Goal: Task Accomplishment & Management: Complete application form

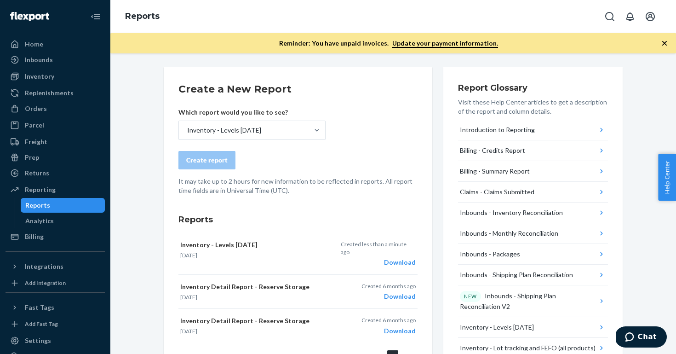
scroll to position [33, 0]
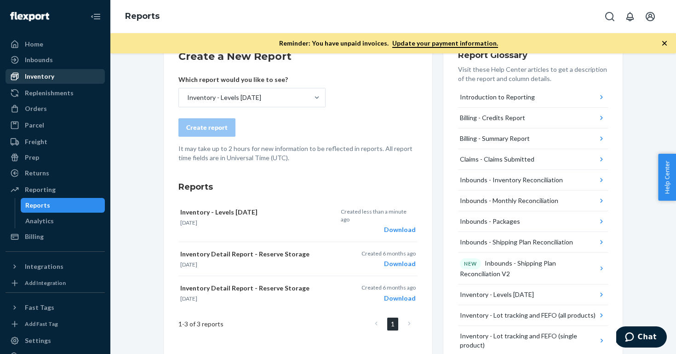
click at [56, 75] on div "Inventory" at bounding box center [55, 76] width 98 height 13
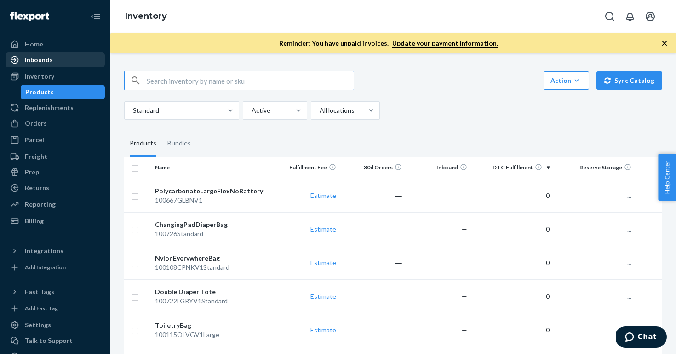
click at [58, 63] on div "Inbounds" at bounding box center [55, 59] width 98 height 13
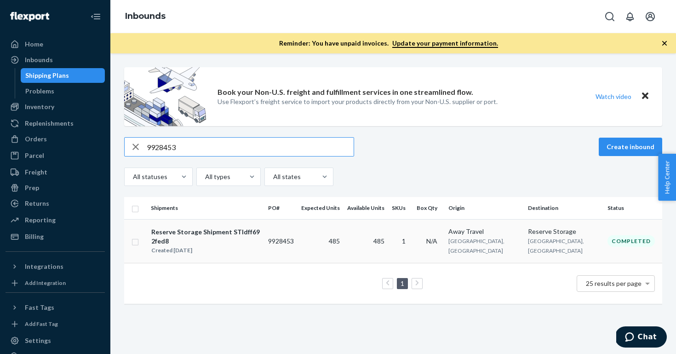
type input "9928453"
click at [252, 233] on div "Reserve Storage Shipment STIdff692fed8" at bounding box center [205, 236] width 109 height 18
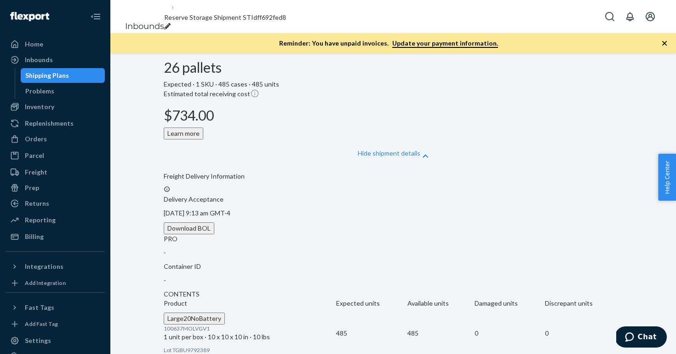
scroll to position [289, 0]
click at [63, 74] on div "Shipping Plans" at bounding box center [47, 75] width 44 height 9
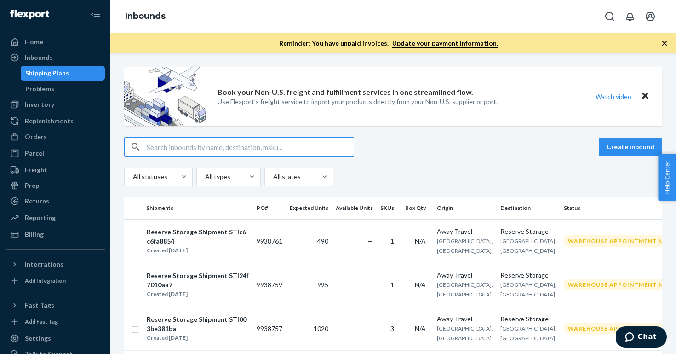
scroll to position [3, 0]
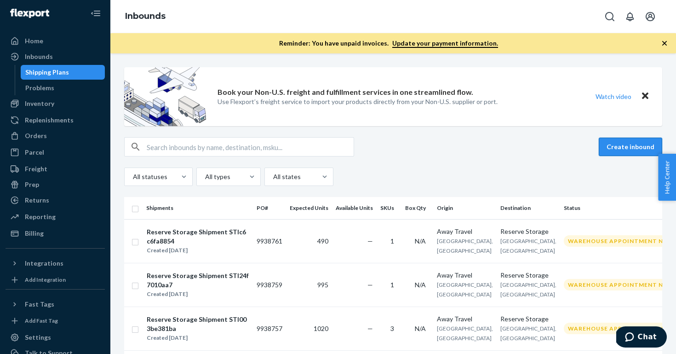
click at [634, 152] on button "Create inbound" at bounding box center [630, 147] width 63 height 18
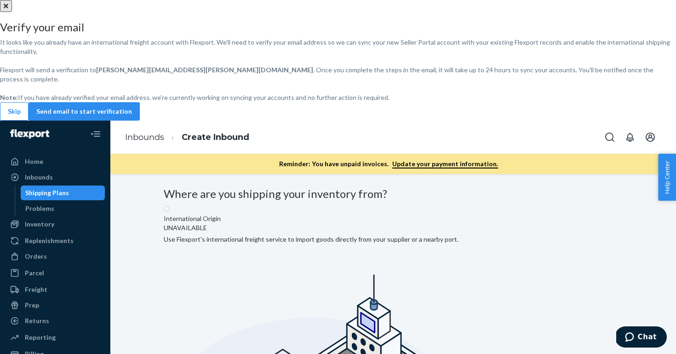
click at [29, 121] on button "Skip" at bounding box center [14, 111] width 29 height 18
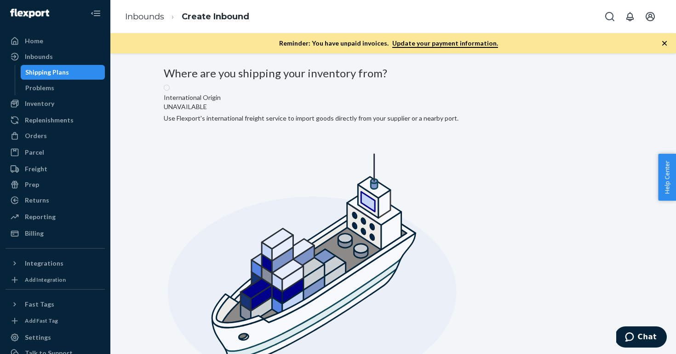
radio input "true"
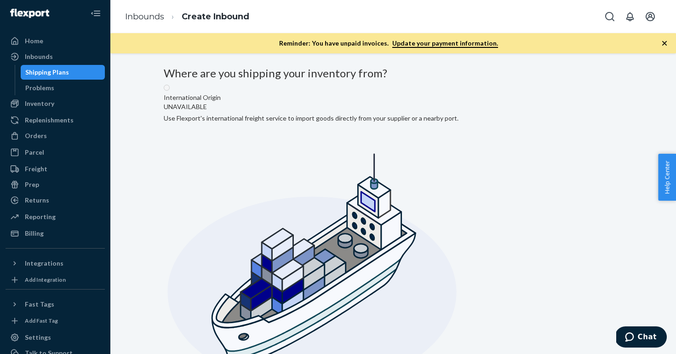
type input "Away Travel"
type input "Phillipsburg"
type input "NJ"
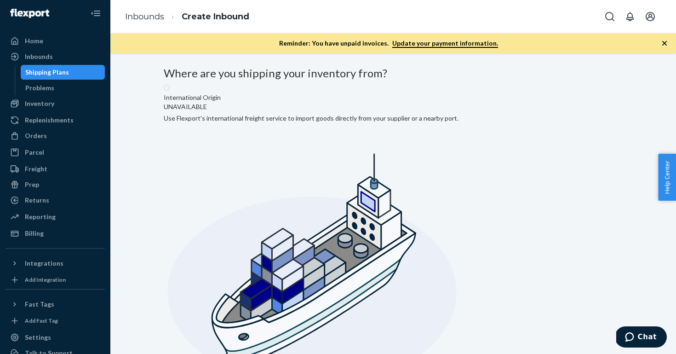
type input "08865"
type input "3000 Rand Blvd"
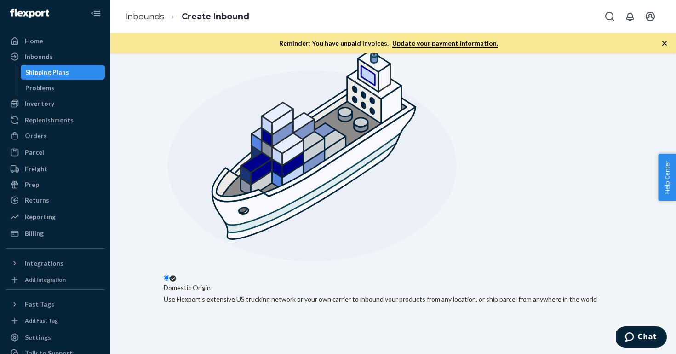
scroll to position [176, 0]
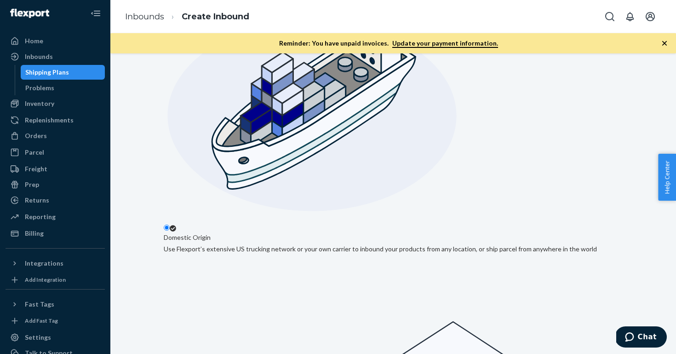
paste input "YMMU6143860"
type input "YMMU6143860"
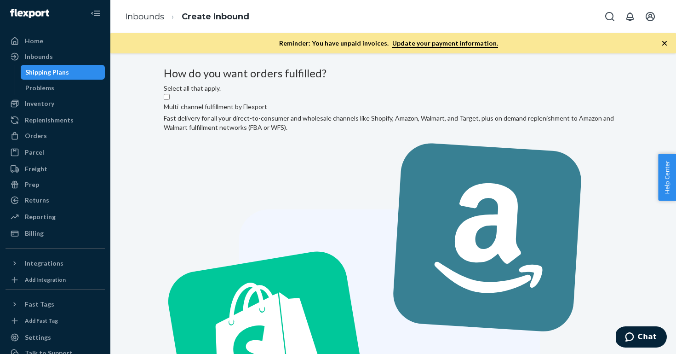
click at [323, 183] on label "Multi-channel fulfillment by Flexport Fast delivery for all your direct-to-cons…" at bounding box center [393, 343] width 459 height 501
click at [170, 100] on input "Multi-channel fulfillment by Flexport Fast delivery for all your direct-to-cons…" at bounding box center [167, 97] width 6 height 6
checkbox input "true"
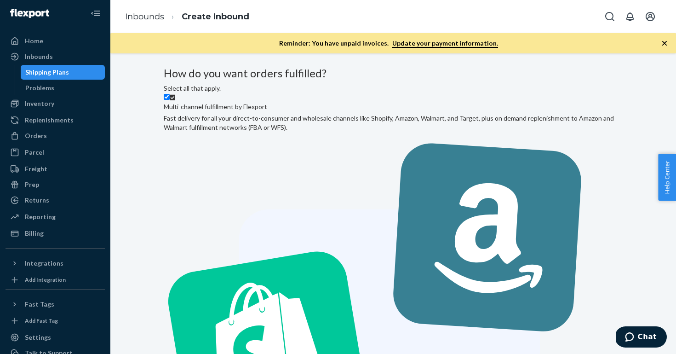
checkbox input "true"
click at [343, 178] on label "Multi-channel fulfillment by Flexport Fast delivery for all your direct-to-cons…" at bounding box center [393, 343] width 459 height 501
click at [170, 100] on input "Multi-channel fulfillment by Flexport Fast delivery for all your direct-to-cons…" at bounding box center [167, 97] width 6 height 6
checkbox input "false"
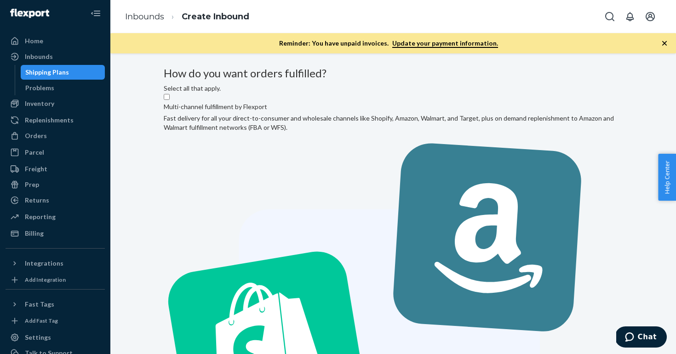
checkbox input "false"
click at [328, 173] on label "Multi-channel fulfillment by Flexport Fast delivery for all your direct-to-cons…" at bounding box center [393, 343] width 459 height 501
click at [170, 100] on input "Multi-channel fulfillment by Flexport Fast delivery for all your direct-to-cons…" at bounding box center [167, 97] width 6 height 6
checkbox input "true"
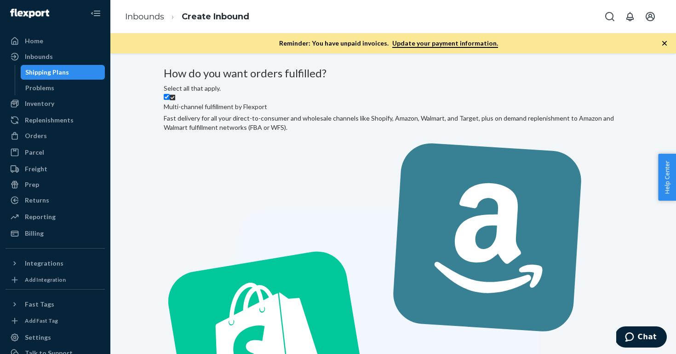
scroll to position [12, 0]
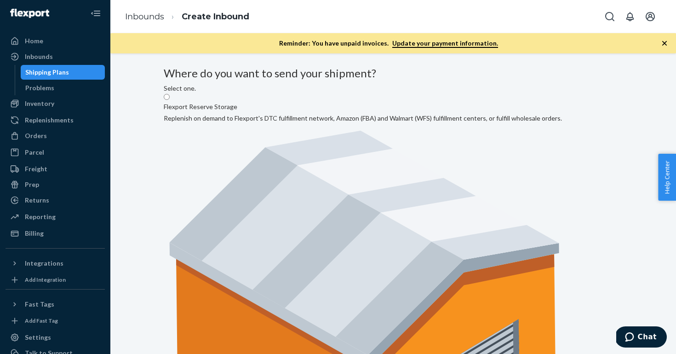
click at [300, 163] on label "Flexport Reserve Storage Replenish on demand to Flexport's DTC fulfillment netw…" at bounding box center [363, 300] width 398 height 415
click at [170, 100] on input "Flexport Reserve Storage Replenish on demand to Flexport's DTC fulfillment netw…" at bounding box center [167, 97] width 6 height 6
radio input "true"
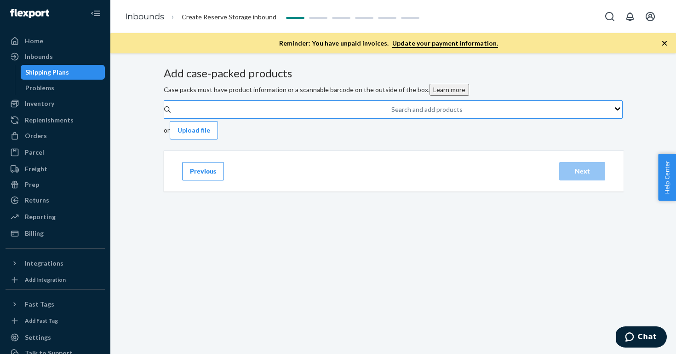
click at [392, 115] on div "Search and add products" at bounding box center [392, 109] width 1 height 11
click at [392, 114] on input "Search and add products" at bounding box center [392, 109] width 1 height 9
paste input "100635MMBLUV1"
type input "100635MMBLUV1"
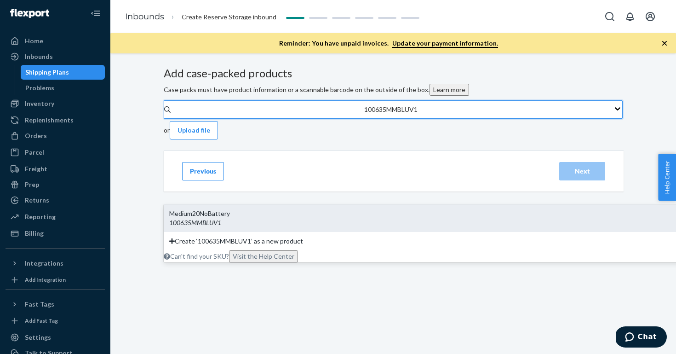
click at [323, 204] on div "Medium20NoBattery 100635MMBLUV1" at bounding box center [440, 218] width 552 height 28
click at [364, 114] on input "100635MMBLUV1" at bounding box center [392, 109] width 56 height 9
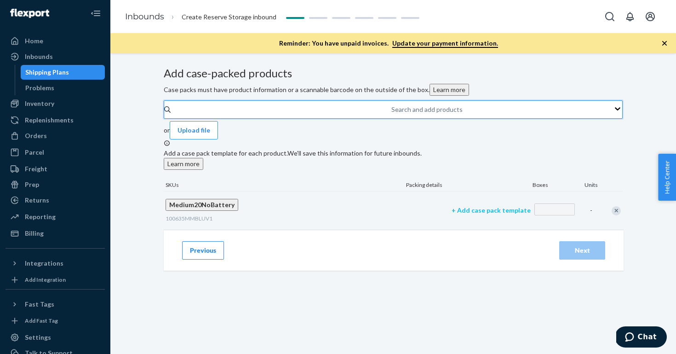
click at [452, 215] on p "+ Add case pack template" at bounding box center [491, 210] width 79 height 9
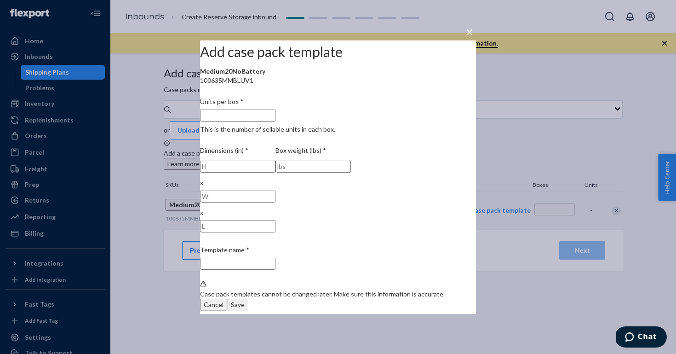
click at [276, 121] on input "Units per box * This is the number of sellable units in each box." at bounding box center [237, 115] width 75 height 12
type input "1"
type input "1 unit per box"
type input "1"
click at [276, 172] on input "number" at bounding box center [237, 166] width 75 height 12
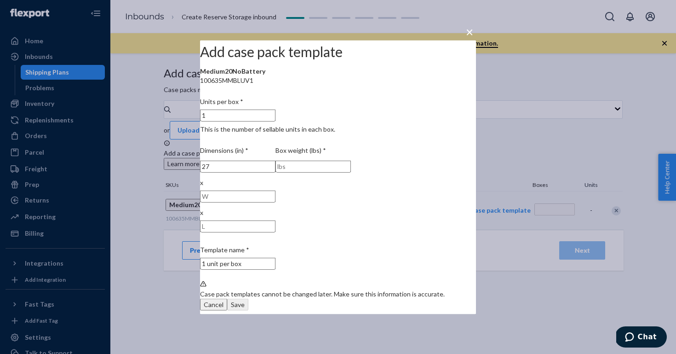
type input "27"
click at [276, 190] on input "number" at bounding box center [237, 196] width 75 height 12
type input "12"
click at [276, 220] on input "number" at bounding box center [237, 226] width 75 height 12
type input "20"
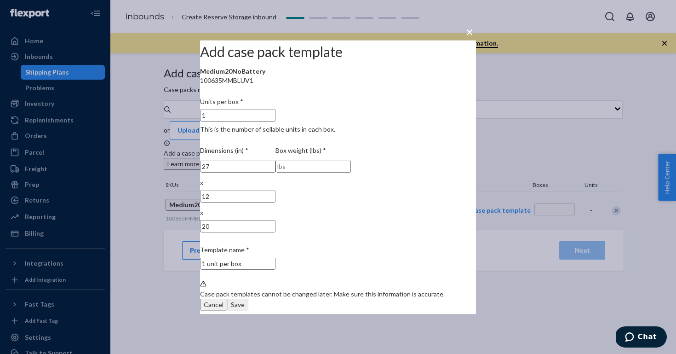
click at [351, 169] on input "number" at bounding box center [313, 166] width 75 height 12
type input "11"
click at [245, 300] on div "Save" at bounding box center [238, 304] width 14 height 9
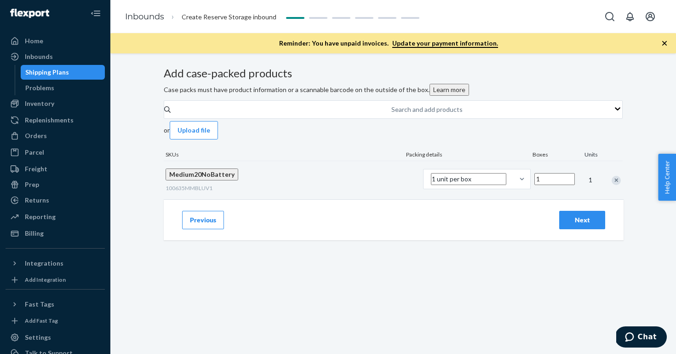
click at [535, 185] on input "1" at bounding box center [555, 179] width 40 height 12
type input "670"
click at [588, 225] on div "Next" at bounding box center [582, 219] width 30 height 9
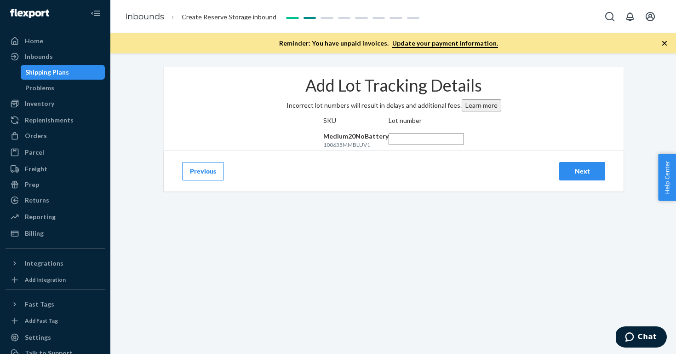
click at [464, 145] on input "text" at bounding box center [426, 139] width 75 height 12
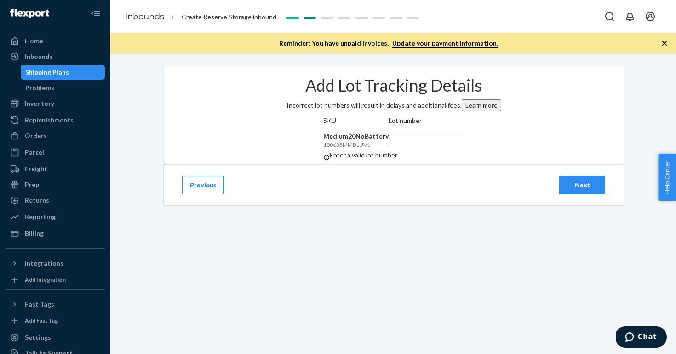
paste input "YMMU6143860"
type input "YMMU6143860"
click at [584, 205] on div "Previous Next" at bounding box center [394, 184] width 460 height 41
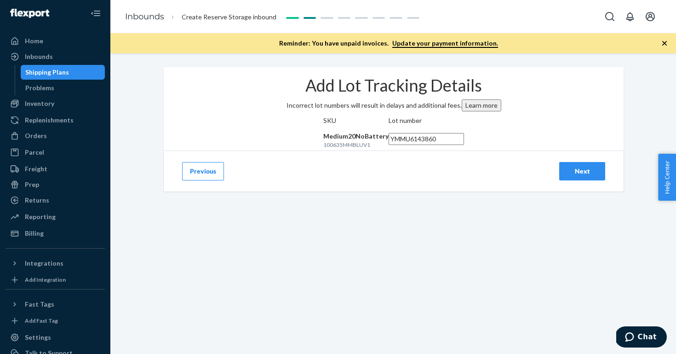
scroll to position [0, 0]
click at [575, 176] on div "Next" at bounding box center [582, 171] width 30 height 9
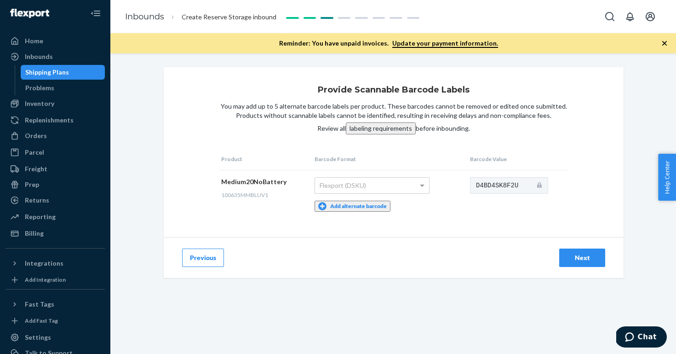
click at [357, 202] on button "Add alternate barcode" at bounding box center [353, 206] width 76 height 11
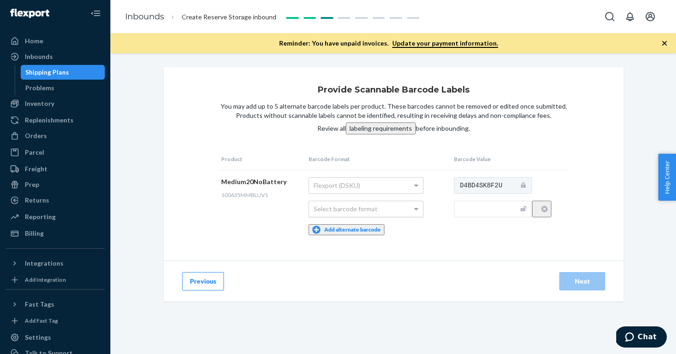
click at [367, 207] on div "Select barcode format" at bounding box center [366, 209] width 114 height 16
click at [478, 205] on input "text" at bounding box center [493, 209] width 78 height 17
paste input "840168718931"
type input "840168718931"
click at [595, 277] on div "Next" at bounding box center [582, 281] width 30 height 9
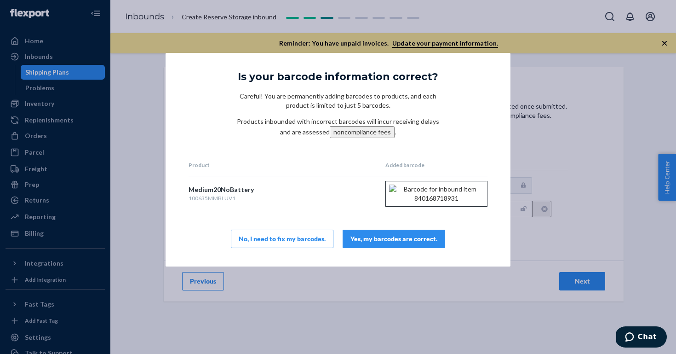
click at [388, 235] on div "Product Added barcode Medium20NoBattery 100635MMBLUV1 Yes, my barcodes are corr…" at bounding box center [338, 201] width 299 height 94
click at [388, 243] on div "Yes, my barcodes are correct." at bounding box center [394, 238] width 87 height 9
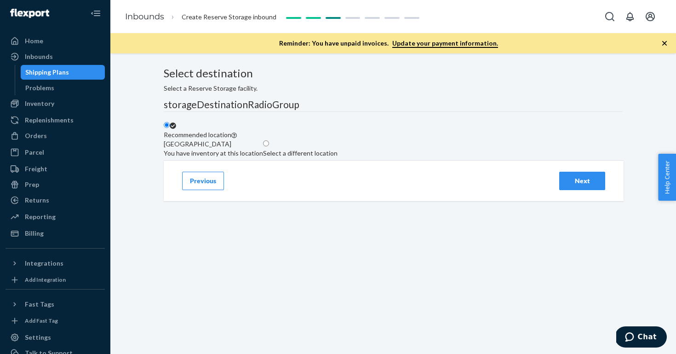
click at [589, 185] on div "Next" at bounding box center [582, 180] width 30 height 9
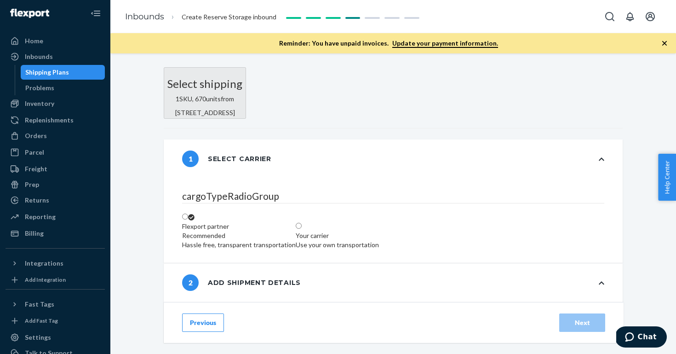
radio input "false"
type input "46"
radio input "false"
click at [379, 240] on div "Use your own transportation" at bounding box center [337, 244] width 83 height 9
click at [302, 229] on input "Your carrier Use your own transportation" at bounding box center [299, 226] width 6 height 6
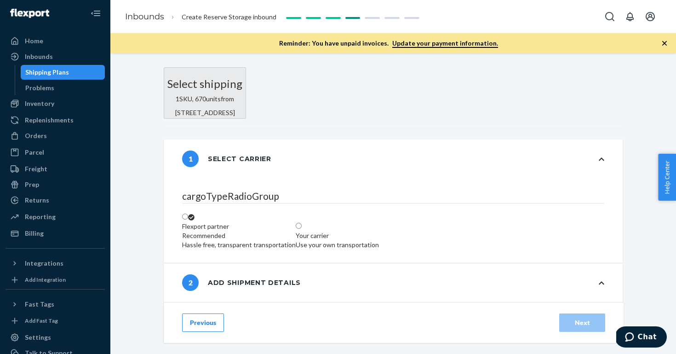
radio input "true"
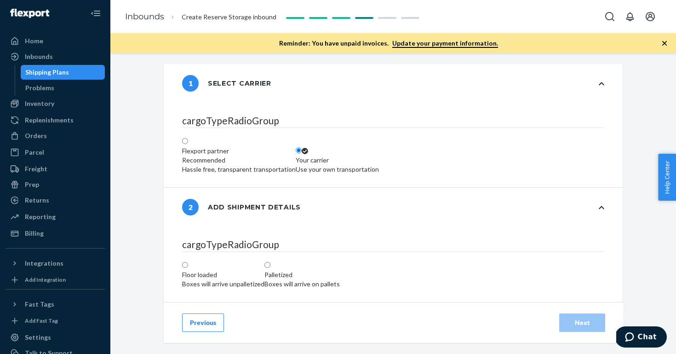
scroll to position [110, 0]
click at [265, 261] on label "Floor loaded Boxes will arrive unpalletized" at bounding box center [223, 275] width 82 height 28
click at [188, 262] on input "Floor loaded Boxes will arrive unpalletized" at bounding box center [185, 265] width 6 height 6
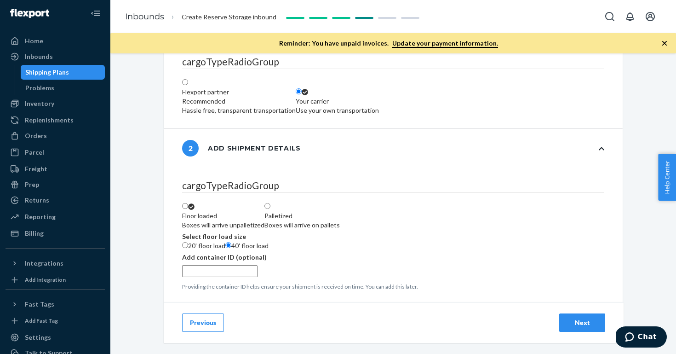
scroll to position [250, 0]
click at [258, 265] on input "text" at bounding box center [219, 271] width 75 height 12
paste input "840168718931"
radio input "true"
type input "840168718931"
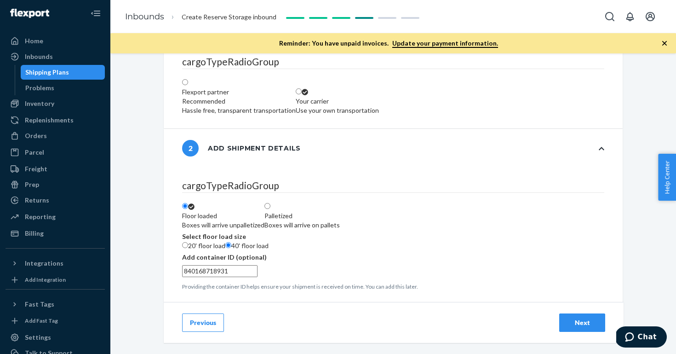
click at [191, 265] on input "840168718931" at bounding box center [219, 271] width 75 height 12
paste input "YMMU6143860"
radio input "false"
type input "YMMU6143860"
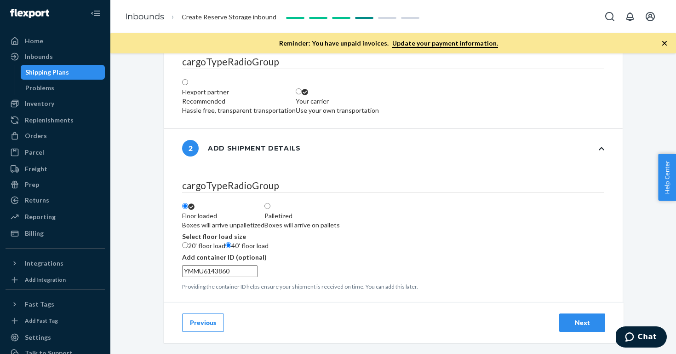
click at [588, 320] on div "Next" at bounding box center [582, 322] width 30 height 9
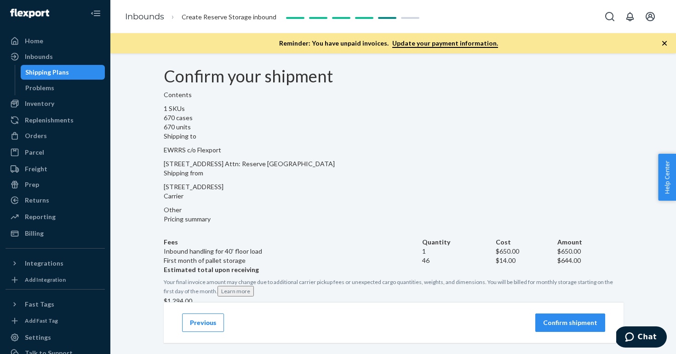
click at [586, 323] on p "Confirm shipment" at bounding box center [570, 322] width 54 height 9
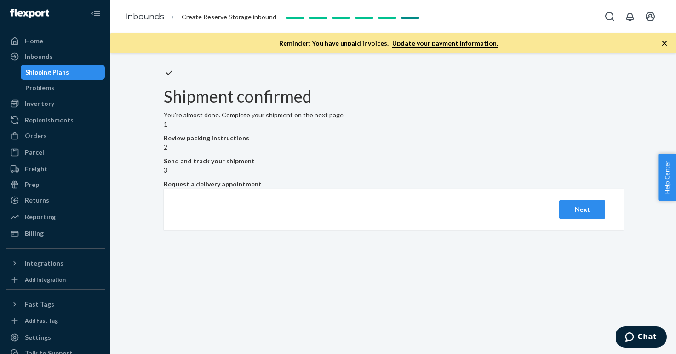
click at [573, 214] on div "Next" at bounding box center [582, 209] width 30 height 9
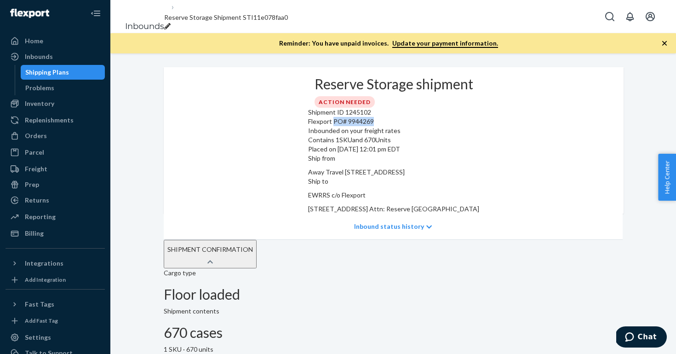
drag, startPoint x: 213, startPoint y: 162, endPoint x: 265, endPoint y: 159, distance: 51.6
click at [308, 126] on div "Flexport PO# 9944269" at bounding box center [393, 121] width 171 height 9
copy div "PO# 9944269"
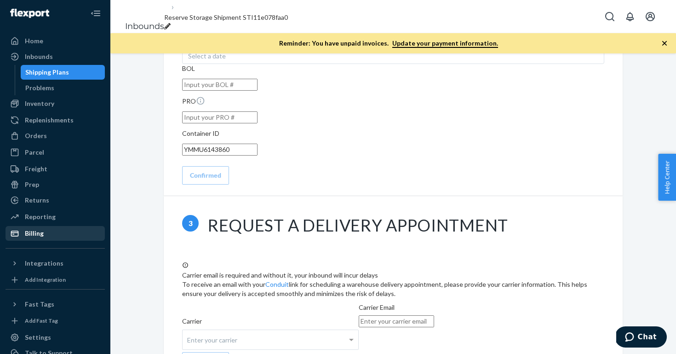
scroll to position [824, 0]
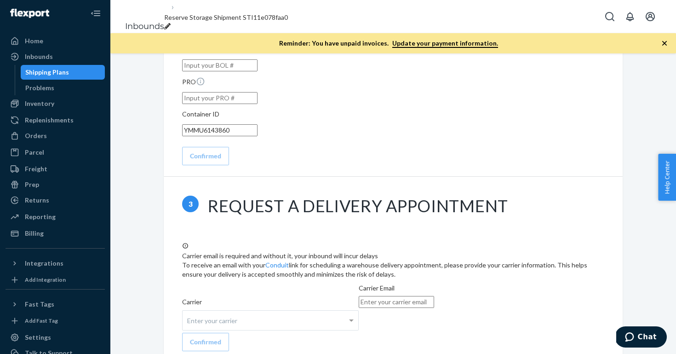
click at [434, 296] on input "email" at bounding box center [396, 302] width 75 height 12
type input "transportation@awaytravel.com"
click at [221, 337] on div "Confirmed" at bounding box center [205, 341] width 31 height 9
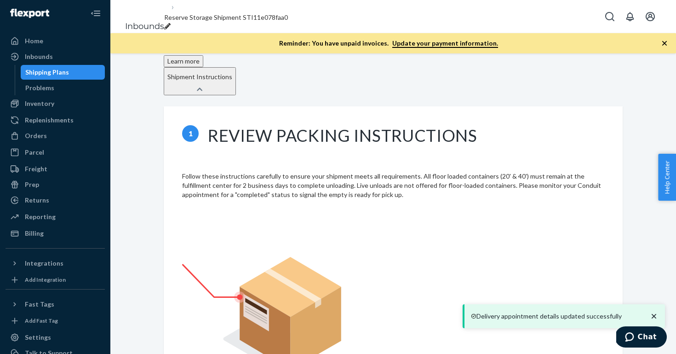
scroll to position [286, 0]
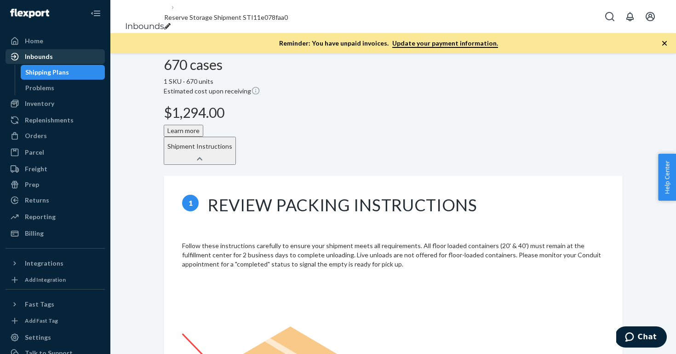
click at [48, 58] on div "Inbounds" at bounding box center [39, 56] width 28 height 9
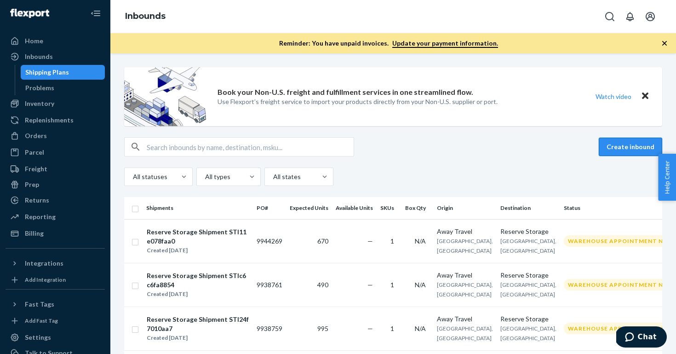
click at [620, 147] on button "Create inbound" at bounding box center [630, 147] width 63 height 18
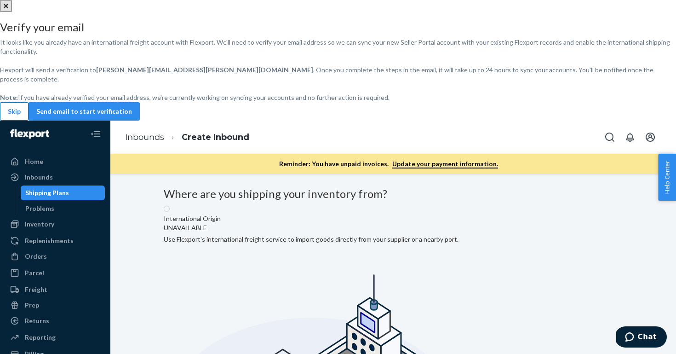
click at [29, 121] on button "Skip" at bounding box center [14, 111] width 29 height 18
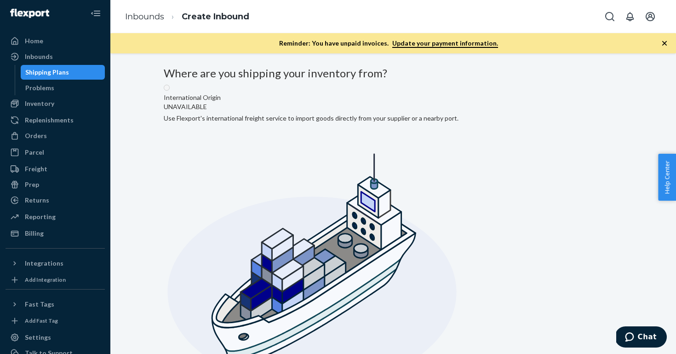
radio input "true"
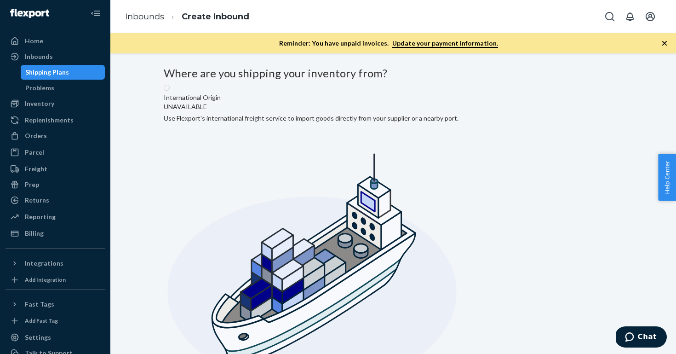
type input "Away Travel"
type input "3000 Rand Blvd"
type input "Phillipsburg"
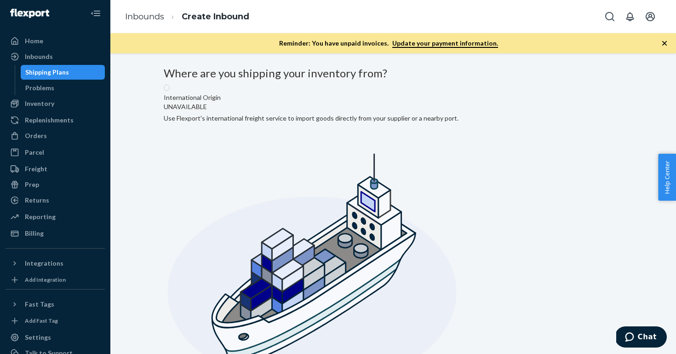
type input "NJ"
type input "08865"
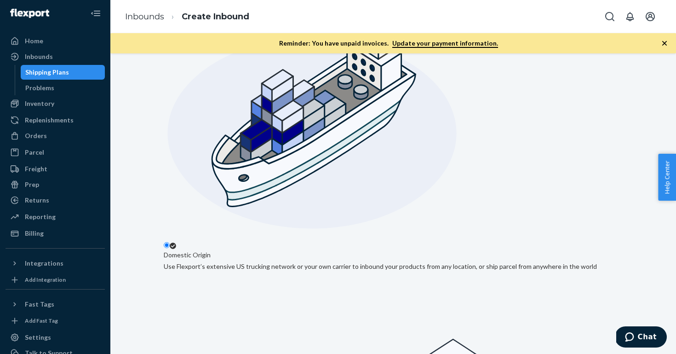
scroll to position [160, 0]
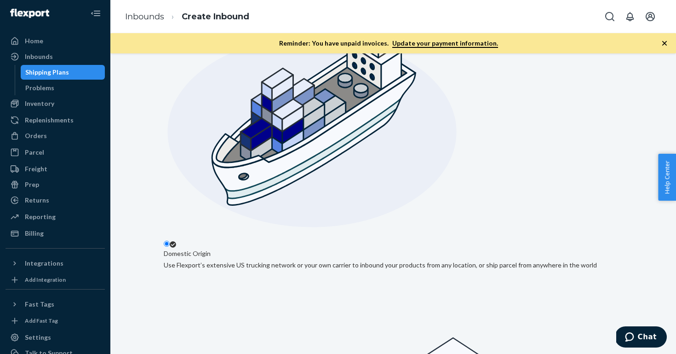
paste input "YMMU6942738"
type input "YMMU6942738"
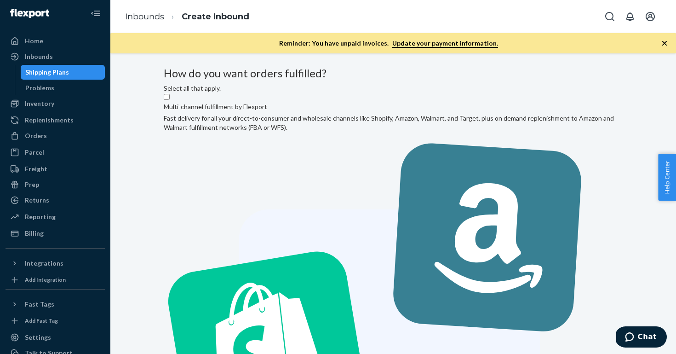
click at [330, 177] on label "Multi-channel fulfillment by Flexport Fast delivery for all your direct-to-cons…" at bounding box center [393, 343] width 459 height 501
click at [170, 100] on input "Multi-channel fulfillment by Flexport Fast delivery for all your direct-to-cons…" at bounding box center [167, 97] width 6 height 6
checkbox input "true"
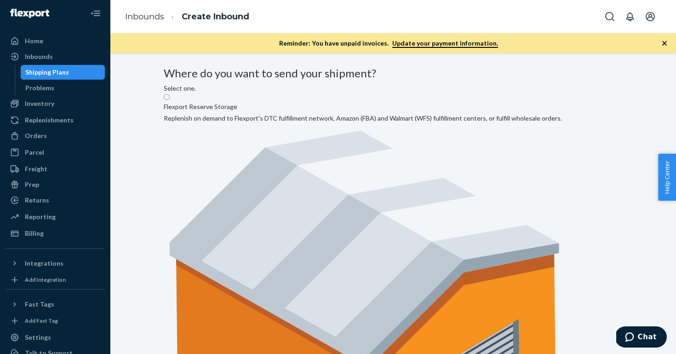
click at [333, 181] on label "Flexport Reserve Storage Replenish on demand to Flexport's DTC fulfillment netw…" at bounding box center [363, 300] width 398 height 415
click at [170, 100] on input "Flexport Reserve Storage Replenish on demand to Flexport's DTC fulfillment netw…" at bounding box center [167, 97] width 6 height 6
radio input "true"
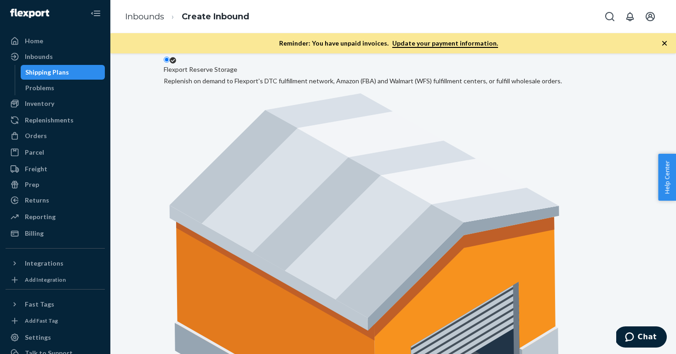
scroll to position [93, 0]
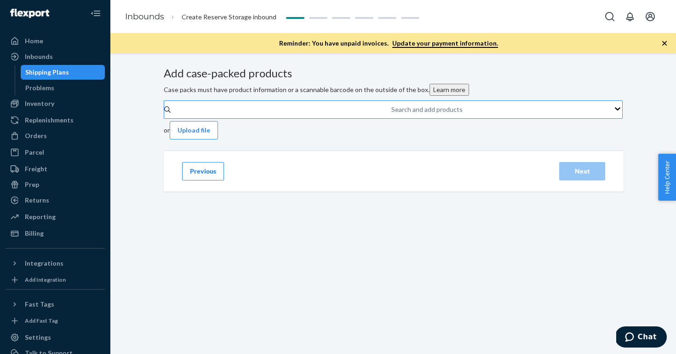
click at [392, 115] on div "Search and add products" at bounding box center [392, 109] width 1 height 11
click at [392, 114] on input "Search and add products" at bounding box center [392, 109] width 1 height 9
paste input "100666CHRDV1"
type input "100666CHRDV1"
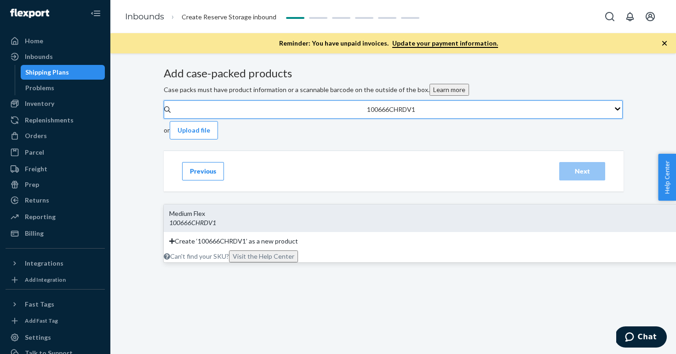
click at [362, 209] on div "Medium Flex" at bounding box center [439, 213] width 541 height 9
click at [367, 114] on input "100666CHRDV1" at bounding box center [392, 109] width 50 height 9
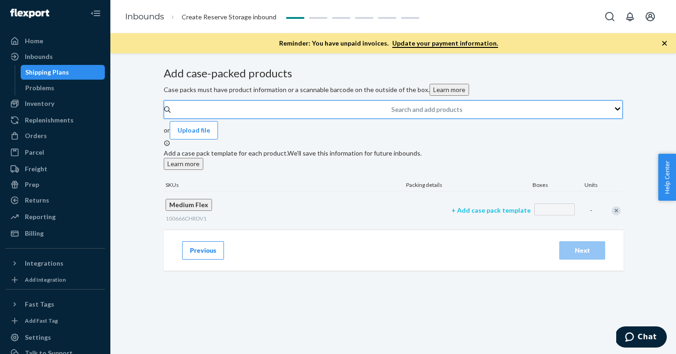
click at [452, 215] on p "+ Add case pack template" at bounding box center [491, 210] width 79 height 9
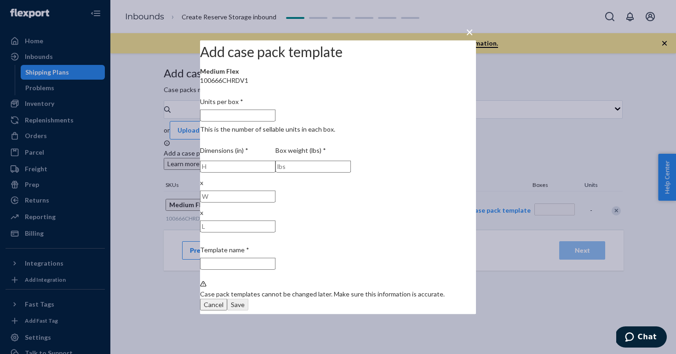
click at [276, 121] on input "Units per box * This is the number of sellable units in each box." at bounding box center [237, 115] width 75 height 12
type input "1"
type input "1 unit per box"
type input "1"
click at [267, 172] on input "number" at bounding box center [237, 166] width 75 height 12
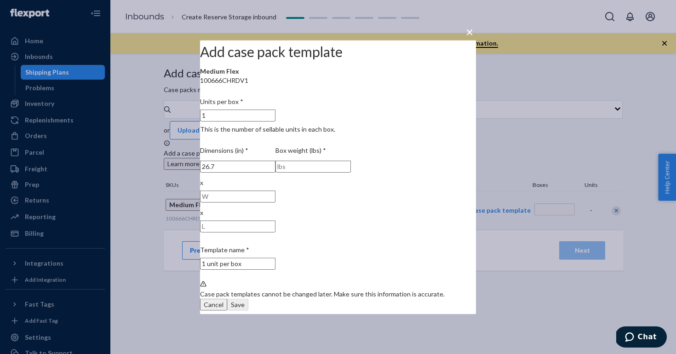
type input "26.7"
click at [276, 190] on input "number" at bounding box center [237, 196] width 75 height 12
type input "11.4"
click at [276, 220] on input "number" at bounding box center [237, 226] width 75 height 12
type input "19.7"
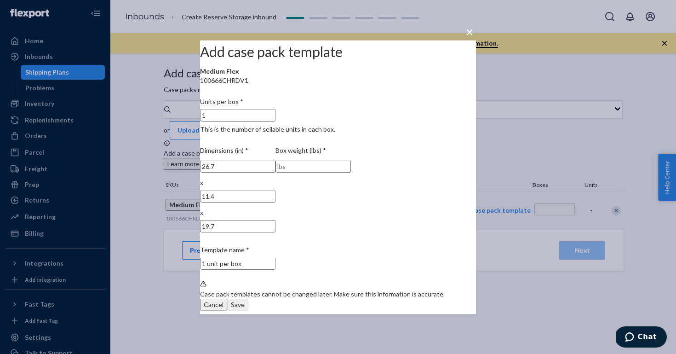
click at [351, 172] on input "number" at bounding box center [313, 166] width 75 height 12
type input "11"
click at [245, 301] on div "Save" at bounding box center [238, 304] width 14 height 9
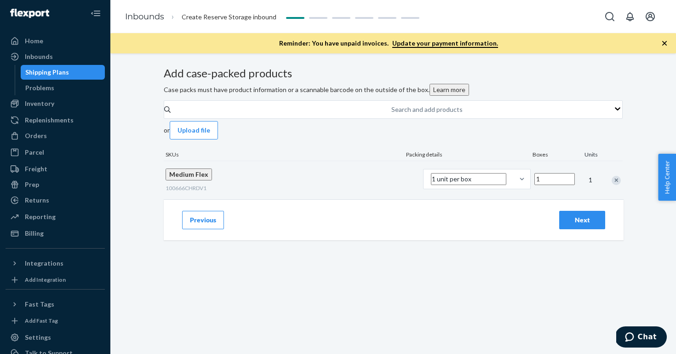
click at [535, 185] on input "1" at bounding box center [555, 179] width 40 height 12
type input "680"
click at [580, 229] on button "Next" at bounding box center [582, 220] width 46 height 18
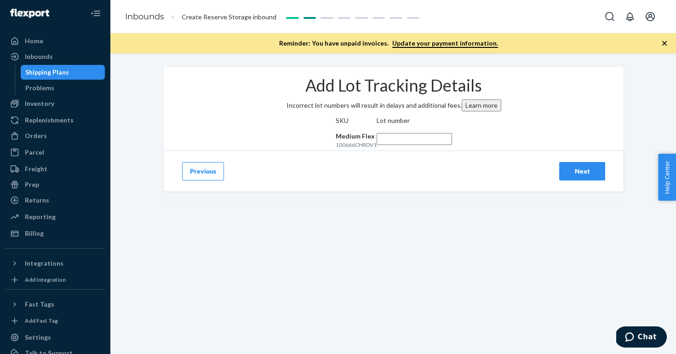
click at [452, 145] on input "text" at bounding box center [414, 139] width 75 height 12
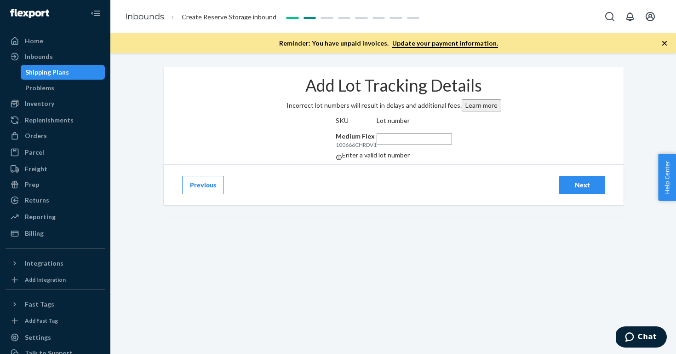
paste input "YMMU6942738"
type input "YMMU6942738"
click at [579, 205] on div "Previous Next" at bounding box center [394, 184] width 460 height 41
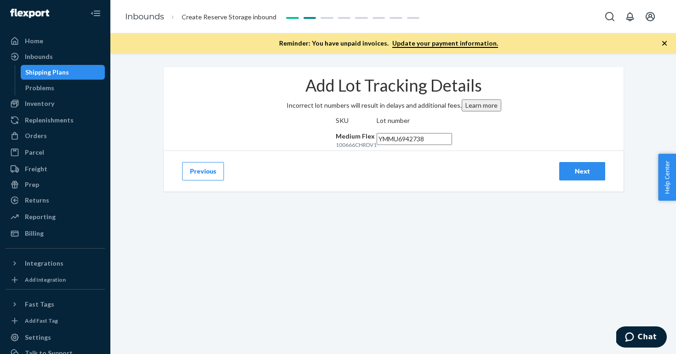
click at [576, 176] on div "Next" at bounding box center [582, 171] width 30 height 9
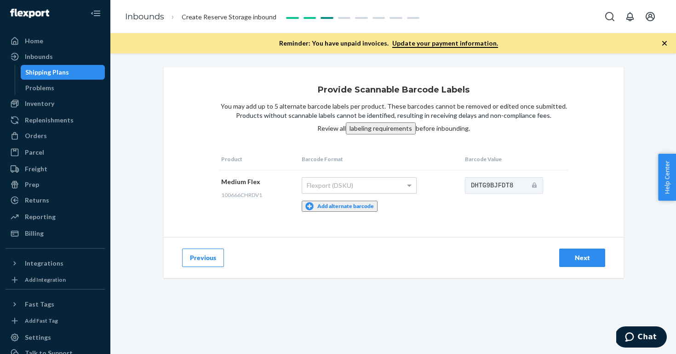
click at [325, 202] on button "Add alternate barcode" at bounding box center [340, 206] width 76 height 11
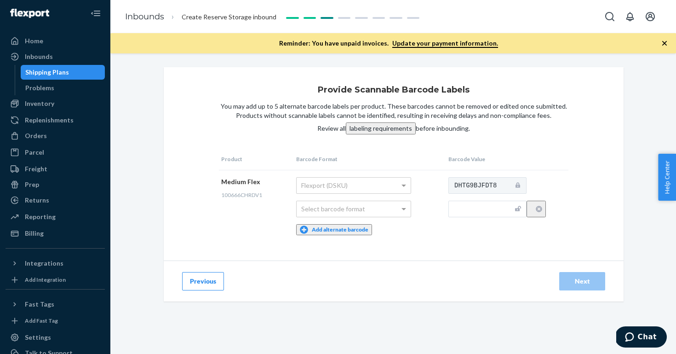
click at [476, 208] on input "text" at bounding box center [488, 209] width 78 height 17
paste input "840168725878"
type input "840168725878"
click at [365, 210] on div "Select barcode format" at bounding box center [354, 209] width 114 height 16
click at [589, 277] on div "Next" at bounding box center [582, 281] width 30 height 9
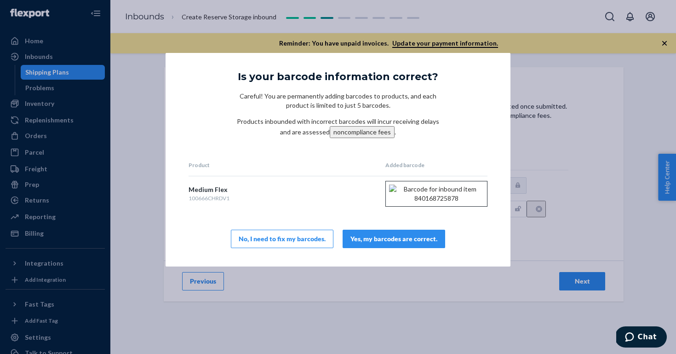
click at [386, 243] on div "Yes, my barcodes are correct." at bounding box center [394, 238] width 87 height 9
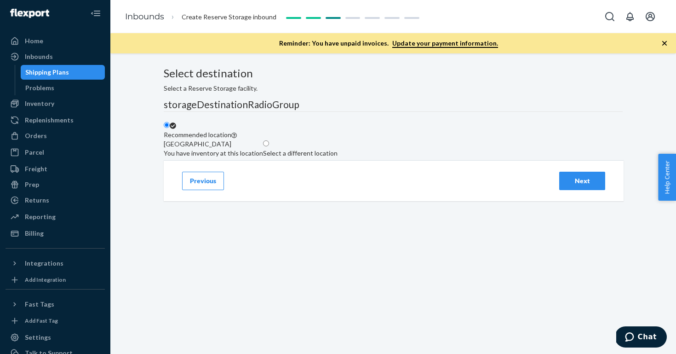
click at [589, 190] on button "Next" at bounding box center [582, 181] width 46 height 18
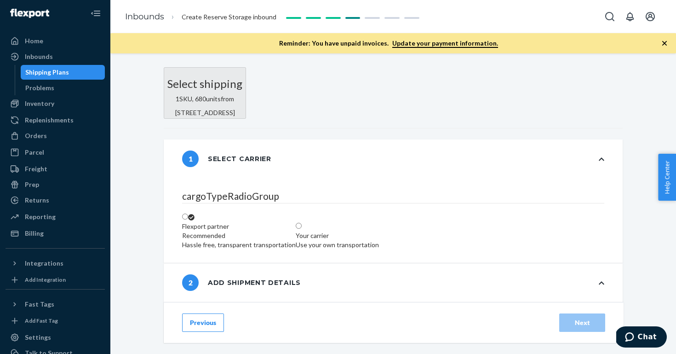
radio input "false"
type input "43"
radio input "false"
click at [379, 244] on label "Your carrier Use your own transportation" at bounding box center [337, 236] width 83 height 28
click at [302, 229] on input "Your carrier Use your own transportation" at bounding box center [299, 226] width 6 height 6
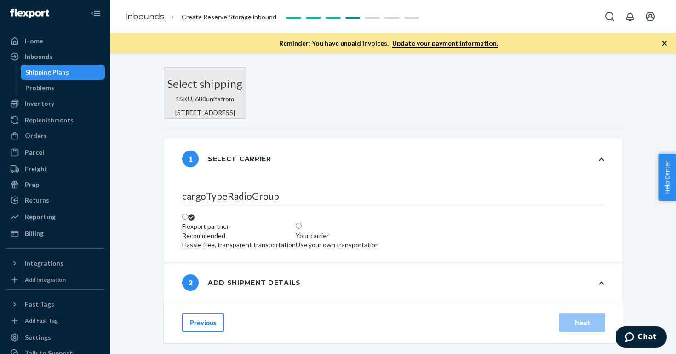
radio input "true"
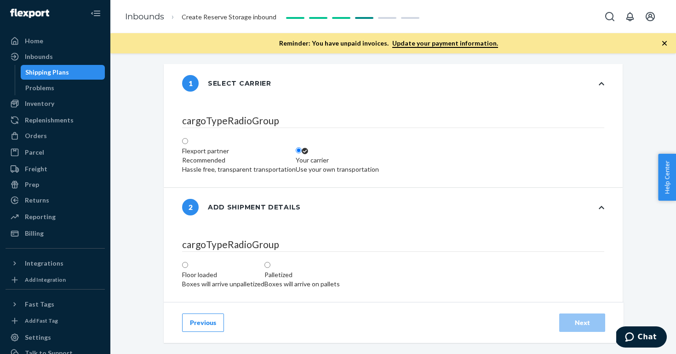
scroll to position [136, 0]
click at [265, 261] on label "Floor loaded Boxes will arrive unpalletized" at bounding box center [223, 275] width 82 height 28
click at [188, 262] on input "Floor loaded Boxes will arrive unpalletized" at bounding box center [185, 265] width 6 height 6
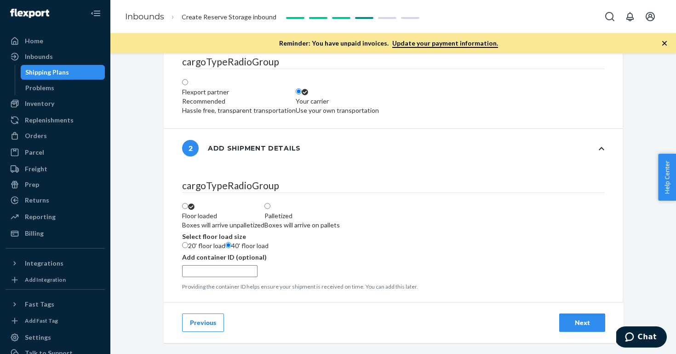
scroll to position [277, 0]
click at [258, 265] on input "text" at bounding box center [219, 271] width 75 height 12
paste input "840168725878"
radio input "true"
type input "840168725878"
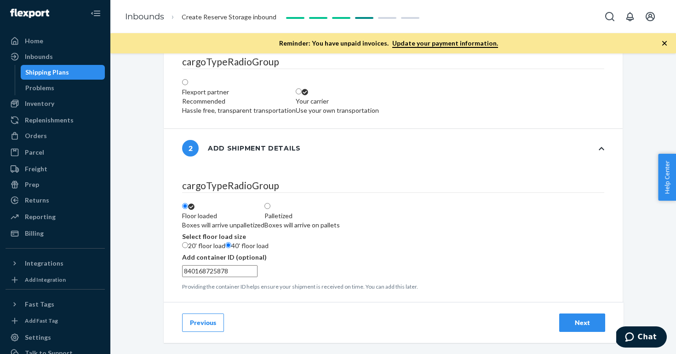
click at [201, 265] on input "840168725878" at bounding box center [219, 271] width 75 height 12
paste input "YMMU694273"
radio input "false"
type input "YMMU6942738"
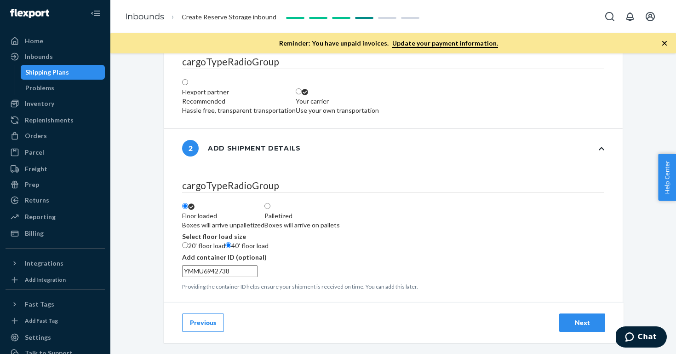
click at [324, 216] on div "cargoTypeRadioGroup Floor loaded Boxes will arrive unpalletized Palletized Boxe…" at bounding box center [393, 235] width 422 height 112
click at [585, 321] on div "Next" at bounding box center [582, 322] width 30 height 9
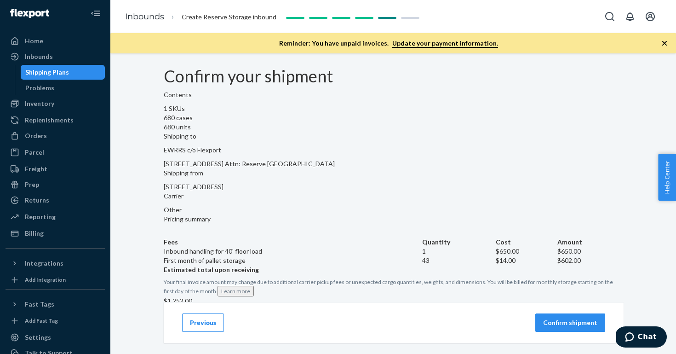
click at [592, 325] on p "Confirm shipment" at bounding box center [570, 322] width 54 height 9
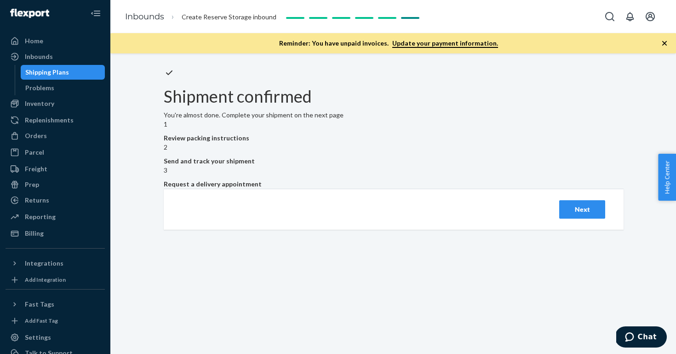
click at [576, 219] on button "Next" at bounding box center [582, 209] width 46 height 18
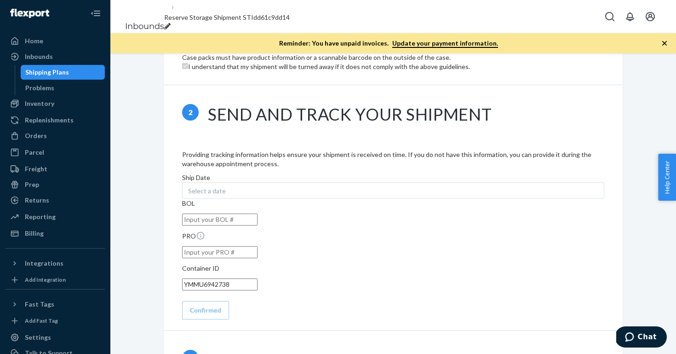
scroll to position [756, 0]
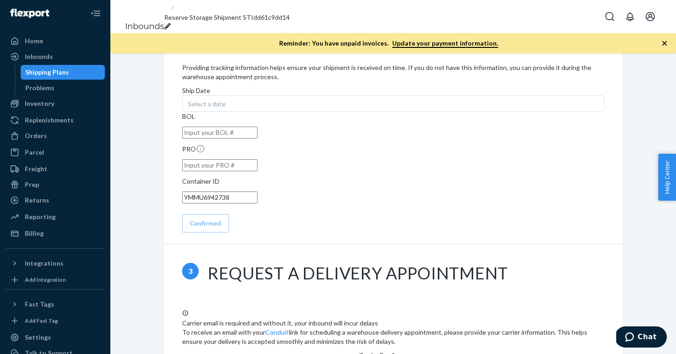
type input "transportation@awaytravel.com"
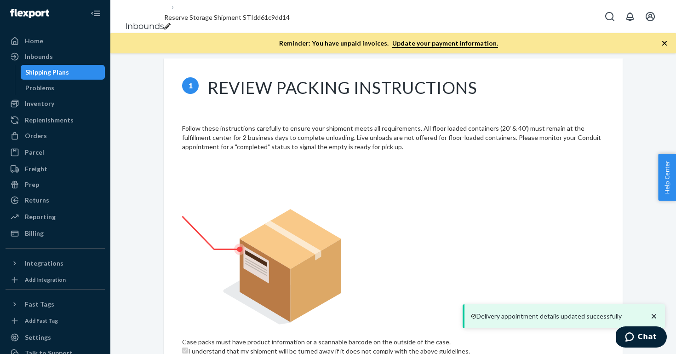
scroll to position [0, 0]
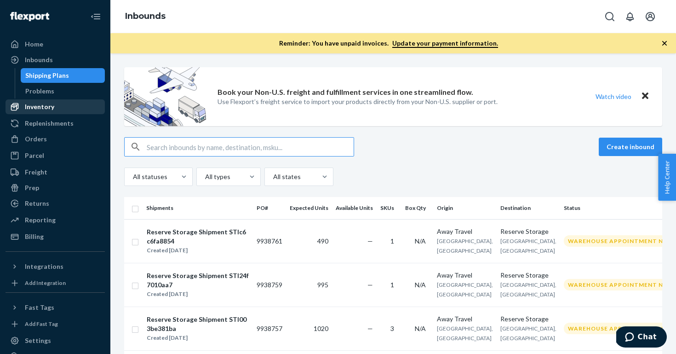
click at [67, 111] on div "Inventory" at bounding box center [55, 106] width 98 height 13
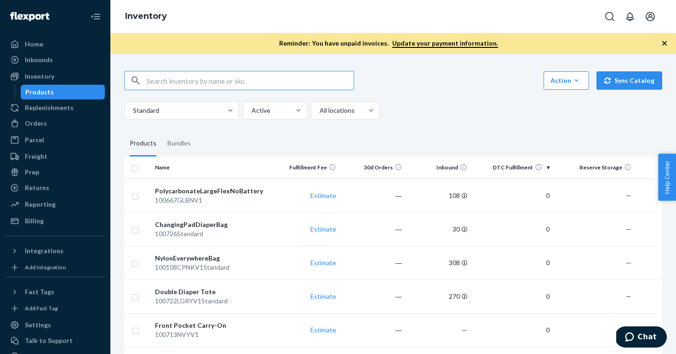
click at [215, 88] on input "text" at bounding box center [250, 80] width 207 height 18
type input "100635MMBLUV1"
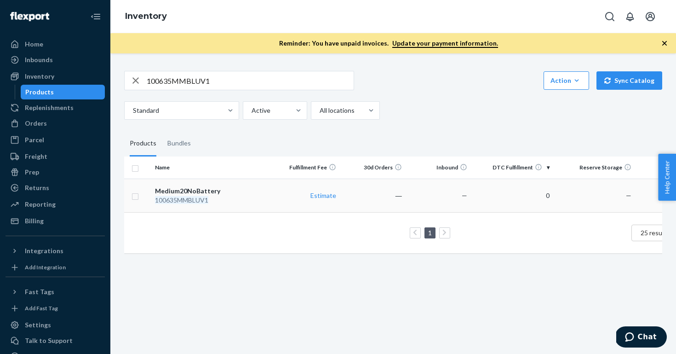
click at [257, 187] on div "Medium20NoBattery" at bounding box center [212, 190] width 115 height 9
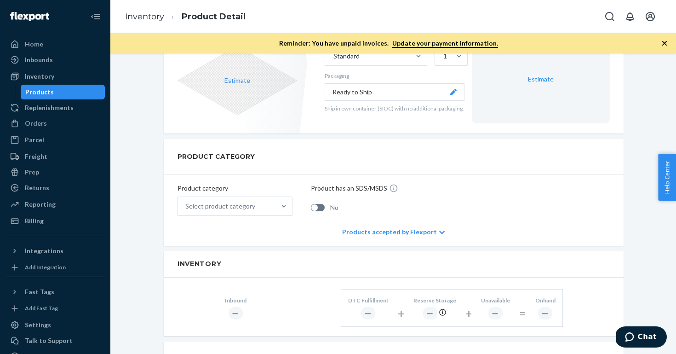
scroll to position [520, 0]
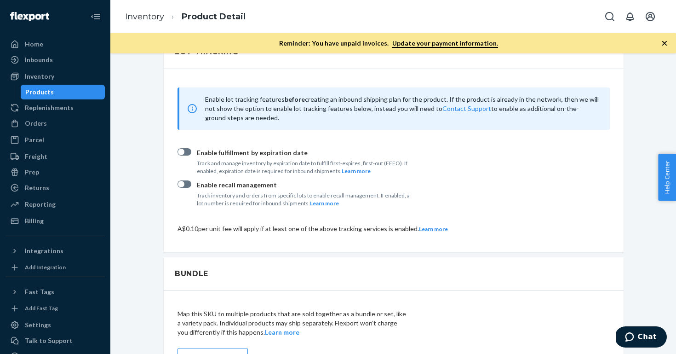
click at [211, 184] on p "Enable recall management" at bounding box center [306, 184] width 219 height 9
click at [178, 187] on input "Enable recall management Track inventory and orders from specific lots to enabl…" at bounding box center [177, 187] width 0 height 0
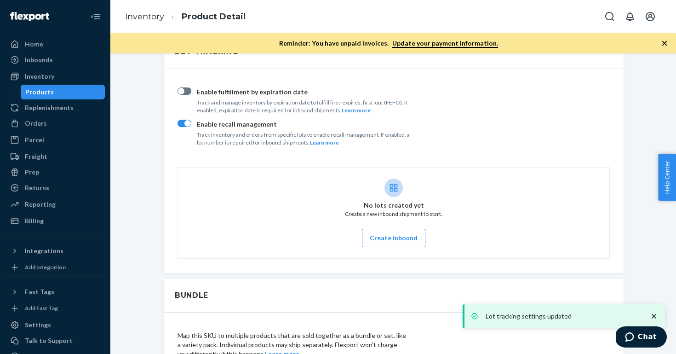
click at [60, 92] on div "Products" at bounding box center [63, 92] width 83 height 13
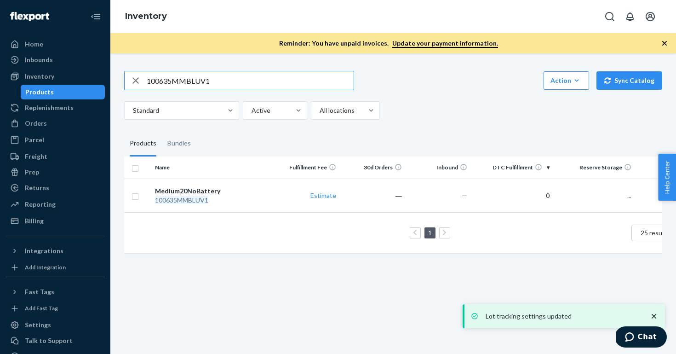
click at [200, 82] on input "100635MMBLUV1" at bounding box center [250, 80] width 207 height 18
type input "100666CHRDV1"
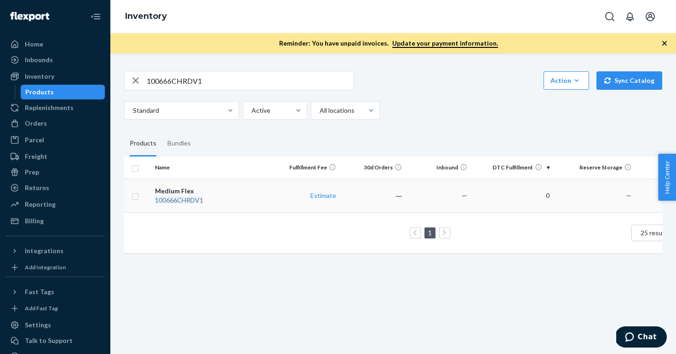
click at [255, 196] on div "100666CHRDV1" at bounding box center [212, 200] width 115 height 9
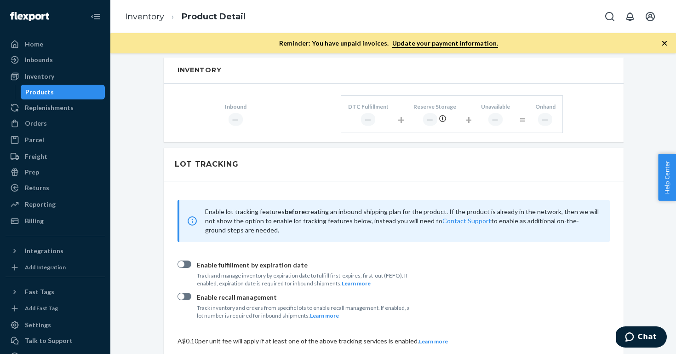
scroll to position [407, 0]
click at [212, 295] on p "Enable recall management" at bounding box center [306, 298] width 219 height 9
click at [178, 300] on input "Enable recall management Track inventory and orders from specific lots to enabl…" at bounding box center [177, 300] width 0 height 0
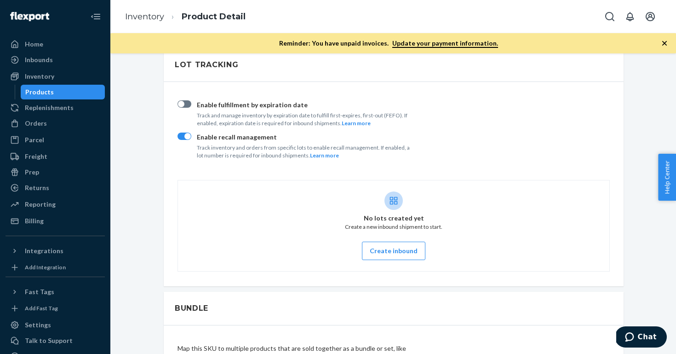
scroll to position [499, 0]
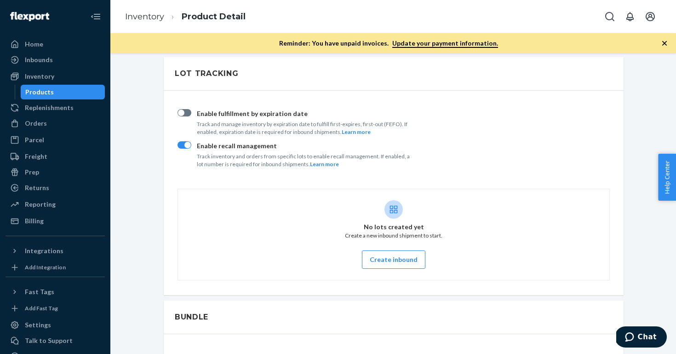
click at [42, 94] on div "Products" at bounding box center [39, 91] width 29 height 9
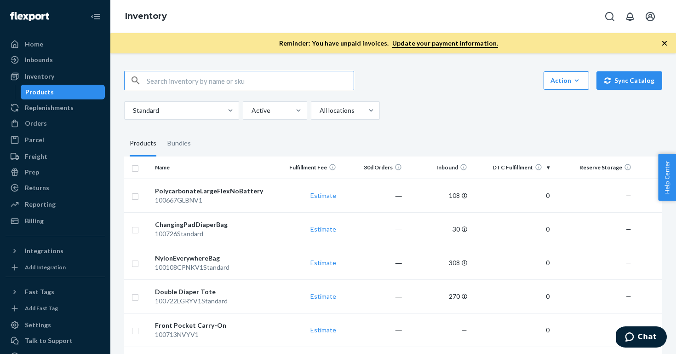
click at [202, 81] on input "text" at bounding box center [250, 80] width 207 height 18
paste input "100666CHRDV1"
type input "100666CHRDV1"
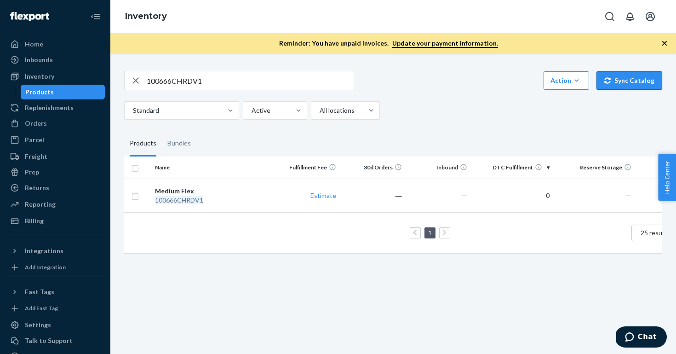
click at [635, 79] on button "Sync Catalog" at bounding box center [630, 80] width 66 height 18
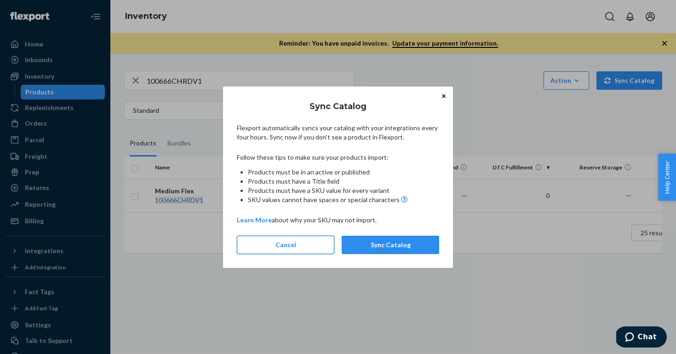
click at [300, 245] on button "Cancel" at bounding box center [286, 245] width 98 height 18
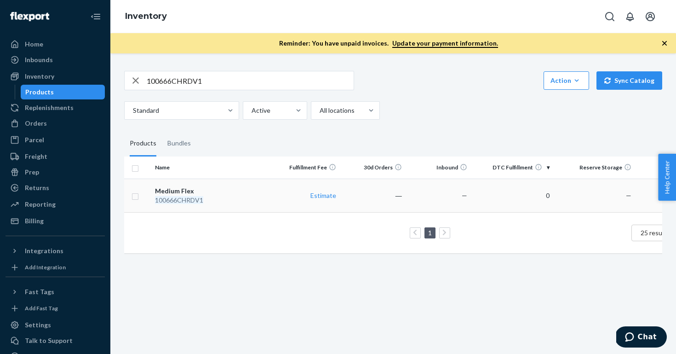
click at [237, 195] on div "Medium Flex" at bounding box center [212, 190] width 115 height 9
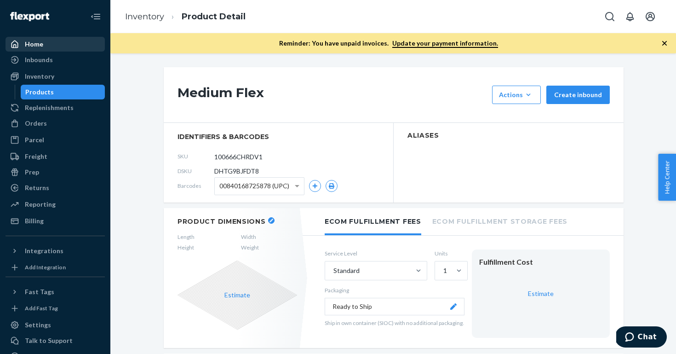
click at [63, 40] on div "Home" at bounding box center [55, 44] width 98 height 13
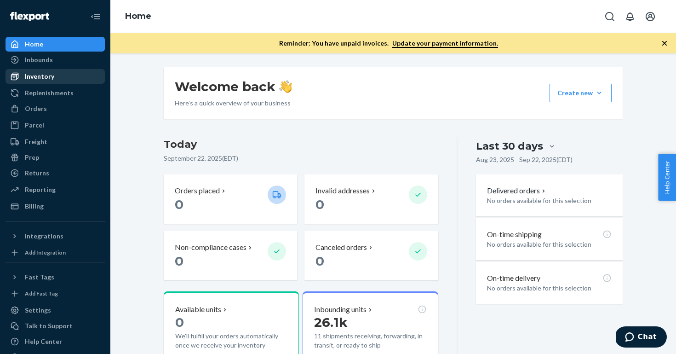
click at [57, 77] on div "Inventory" at bounding box center [55, 76] width 98 height 13
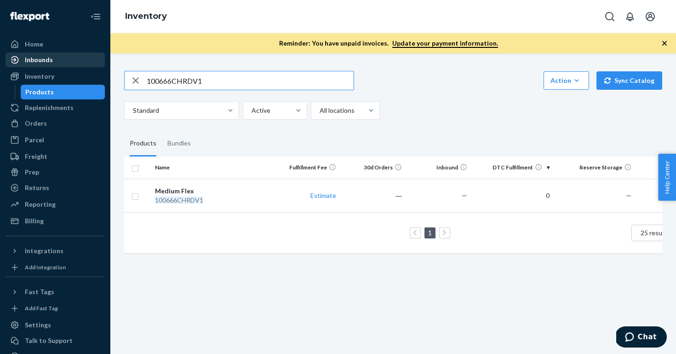
click at [52, 56] on div "Inbounds" at bounding box center [55, 59] width 98 height 13
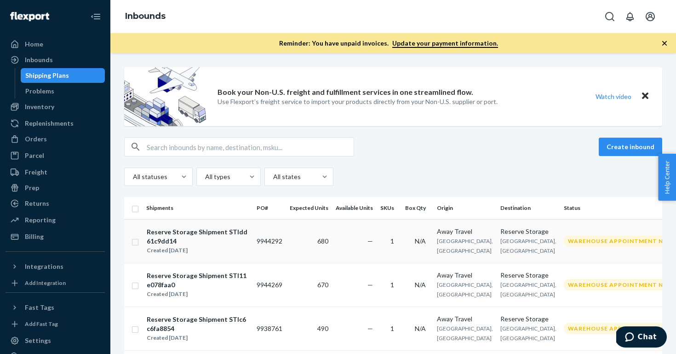
click at [227, 247] on div "Created Sep 22, 2025" at bounding box center [198, 250] width 102 height 9
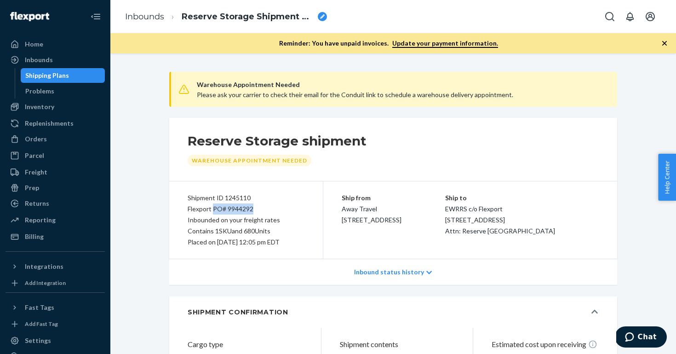
drag, startPoint x: 213, startPoint y: 209, endPoint x: 273, endPoint y: 207, distance: 59.4
click at [273, 207] on div "Flexport PO# 9944292" at bounding box center [246, 208] width 117 height 11
copy div "PO# 9944292"
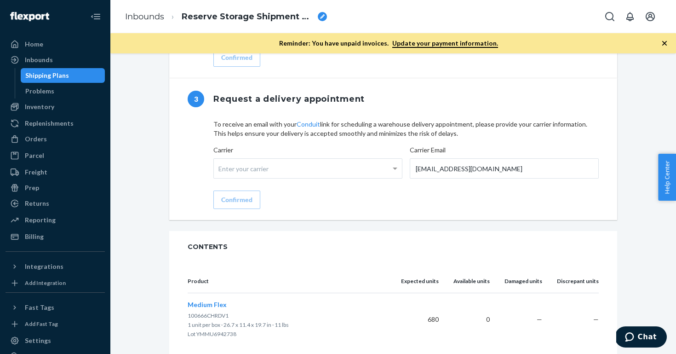
scroll to position [833, 0]
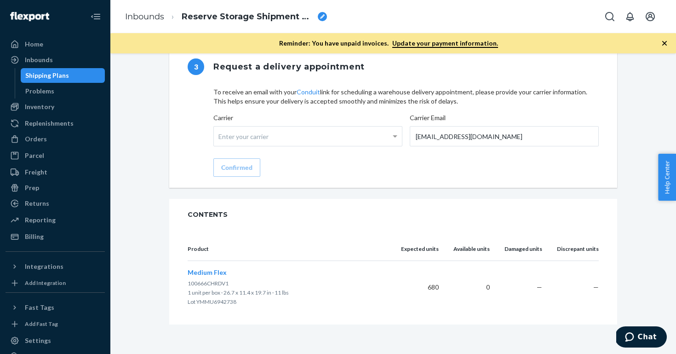
click at [211, 274] on span "Medium Flex" at bounding box center [207, 272] width 39 height 8
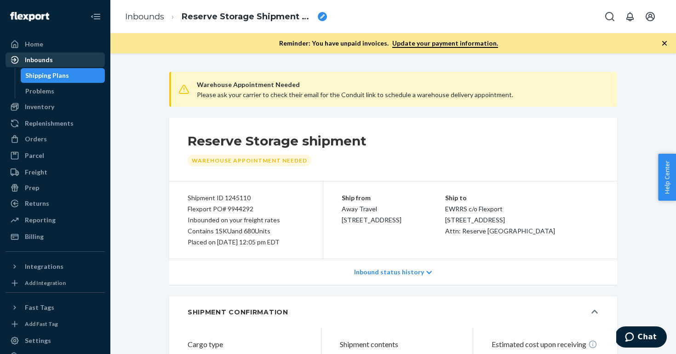
click at [35, 61] on div "Inbounds" at bounding box center [39, 59] width 28 height 9
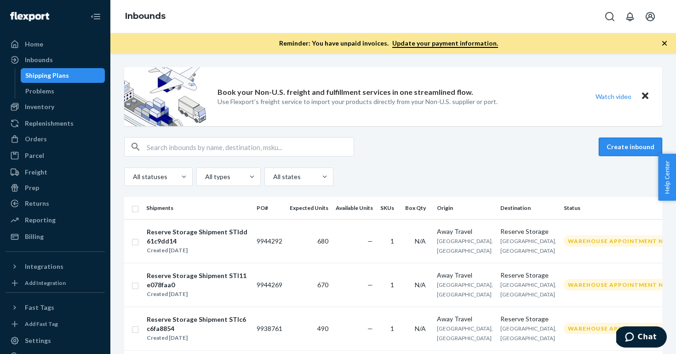
click at [616, 150] on button "Create inbound" at bounding box center [630, 147] width 63 height 18
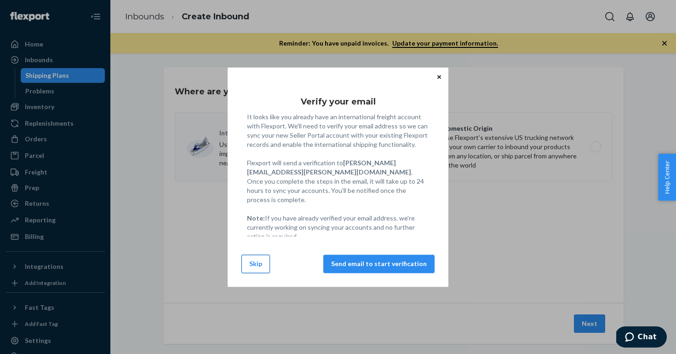
click at [267, 259] on button "Skip" at bounding box center [256, 263] width 29 height 18
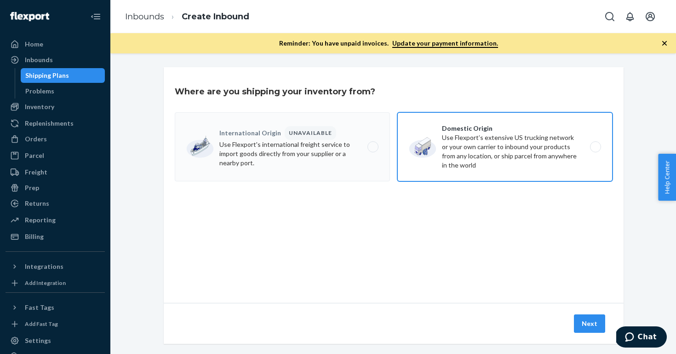
click at [501, 150] on label "Domestic Origin Use Flexport’s extensive US trucking network or your own carrie…" at bounding box center [505, 146] width 215 height 69
click at [595, 150] on input "Domestic Origin Use Flexport’s extensive US trucking network or your own carrie…" at bounding box center [598, 147] width 6 height 6
radio input "true"
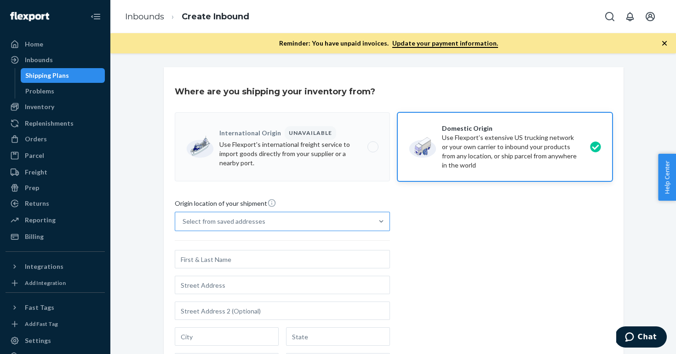
click at [300, 226] on div "Select from saved addresses" at bounding box center [274, 221] width 198 height 18
click at [184, 226] on input "Select from saved addresses" at bounding box center [183, 221] width 1 height 9
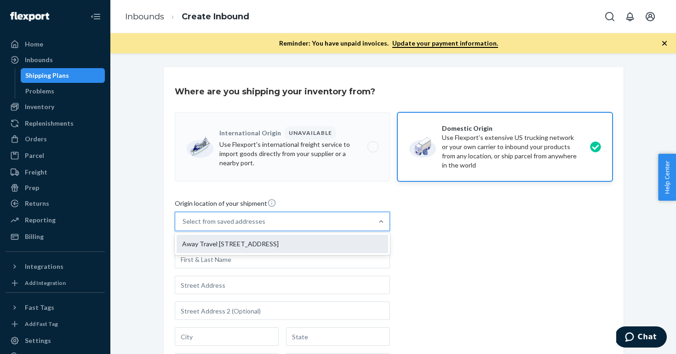
click at [292, 240] on div "Away Travel 3000 Rand Blvd Phillipsburg, NJ 08865" at bounding box center [283, 244] width 212 height 18
click at [184, 226] on input "option Away Travel 3000 Rand Blvd Phillipsburg, NJ 08865 focused, 1 of 1. 1 res…" at bounding box center [183, 221] width 1 height 9
type input "Away Travel"
type input "3000 Rand Blvd"
type input "Phillipsburg"
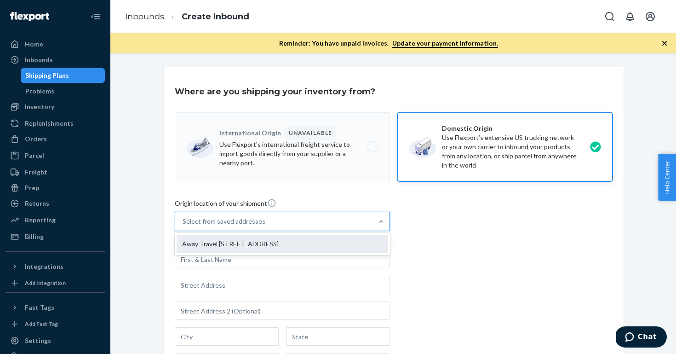
type input "NJ"
type input "08865"
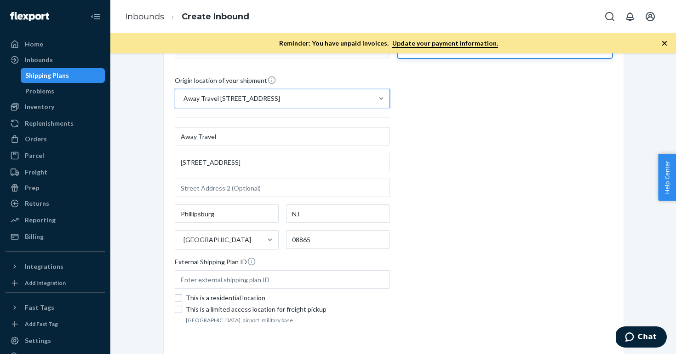
scroll to position [176, 0]
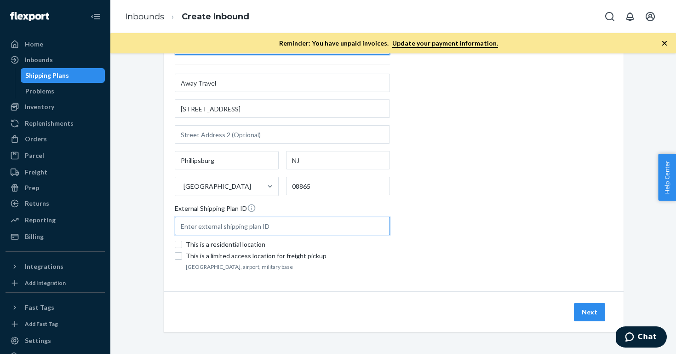
click at [288, 223] on input "text" at bounding box center [282, 226] width 215 height 18
paste input "FANU1973740"
type input "FANU1973740"
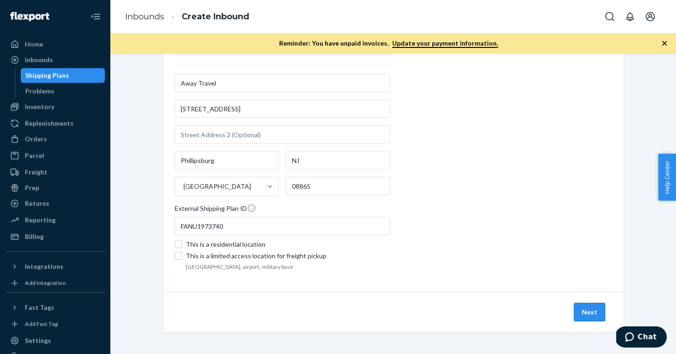
click at [585, 310] on button "Next" at bounding box center [589, 312] width 31 height 18
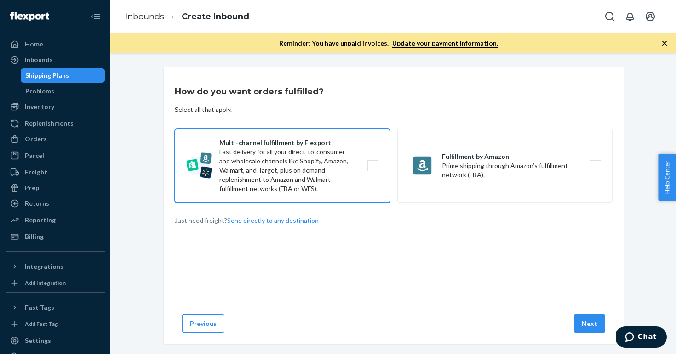
click at [294, 179] on label "Multi-channel fulfillment by Flexport Fast delivery for all your direct-to-cons…" at bounding box center [282, 166] width 215 height 74
click at [373, 169] on input "Multi-channel fulfillment by Flexport Fast delivery for all your direct-to-cons…" at bounding box center [376, 166] width 6 height 6
checkbox input "true"
click at [595, 322] on button "Next" at bounding box center [589, 323] width 31 height 18
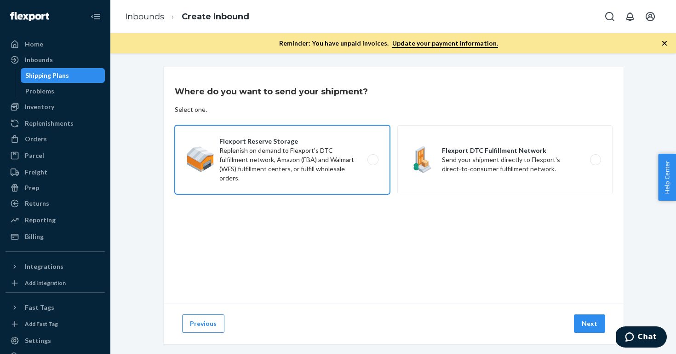
click at [342, 183] on label "Flexport Reserve Storage Replenish on demand to Flexport's DTC fulfillment netw…" at bounding box center [282, 159] width 215 height 69
click at [373, 163] on input "Flexport Reserve Storage Replenish on demand to Flexport's DTC fulfillment netw…" at bounding box center [376, 160] width 6 height 6
radio input "true"
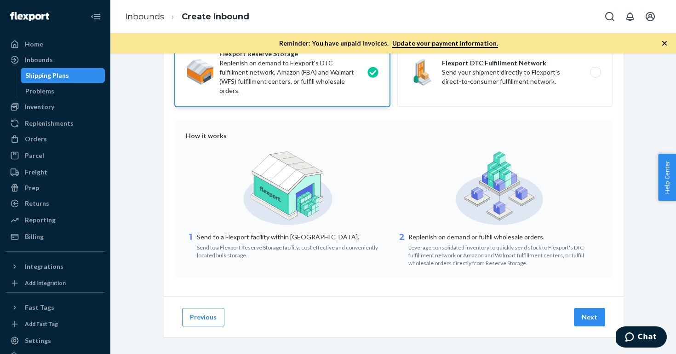
scroll to position [93, 0]
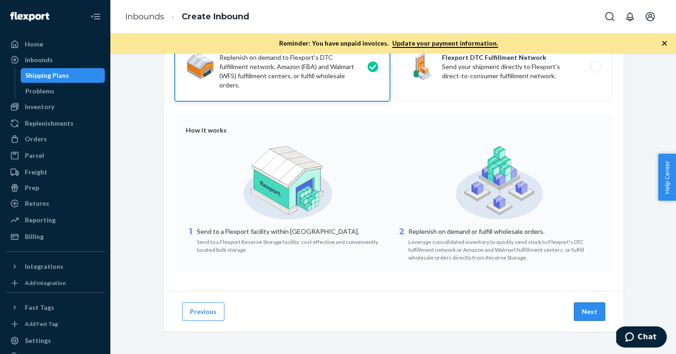
click at [587, 311] on button "Next" at bounding box center [589, 311] width 31 height 18
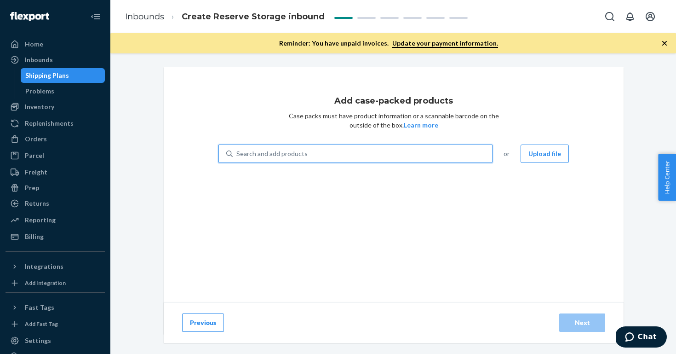
click at [272, 155] on div "Search and add products" at bounding box center [271, 153] width 71 height 9
click at [237, 155] on input "0 results available. Use Up and Down to choose options, press Enter to select t…" at bounding box center [236, 153] width 1 height 9
paste input "100665MNVYV1"
type input "100665MNVYV1"
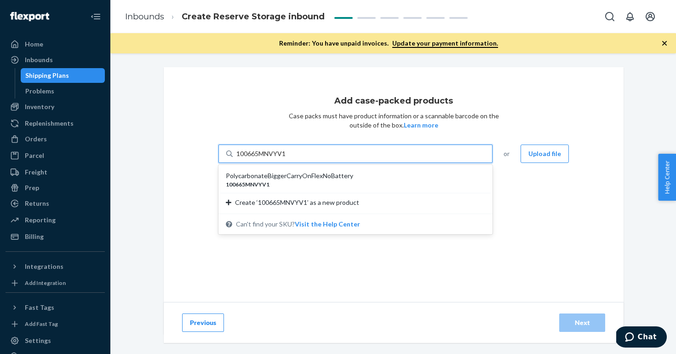
click at [273, 186] on div "100665MNVYV1" at bounding box center [352, 184] width 252 height 8
click at [273, 158] on input "100665MNVYV1" at bounding box center [261, 153] width 51 height 9
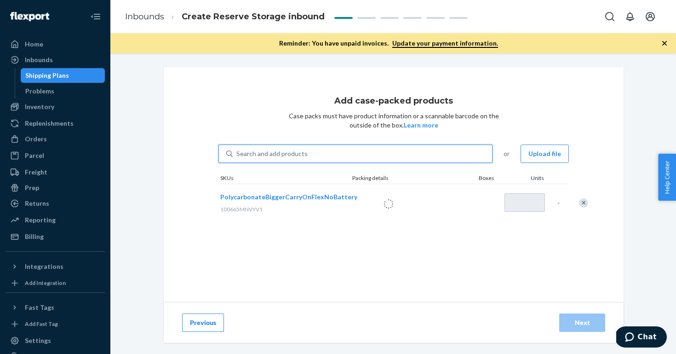
type input "1"
click at [286, 158] on div "Search and add products" at bounding box center [271, 153] width 71 height 9
click at [237, 158] on input "0 results available. Select is focused ,type to refine list, press Down to open…" at bounding box center [236, 153] width 1 height 9
paste input "100664MNVYV1"
type input "100664MNVYV1"
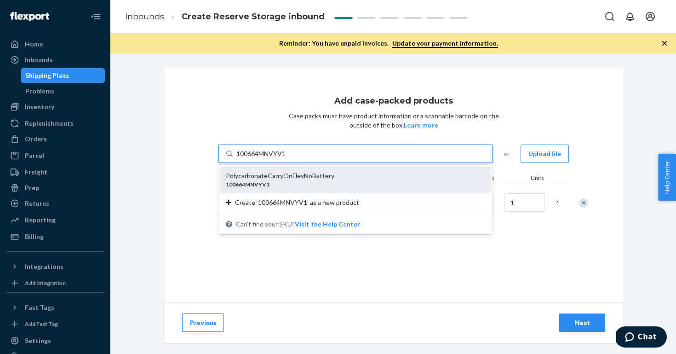
click at [288, 170] on div "PolycarbonateCarryOnFlexNoBattery 100664MNVYV1" at bounding box center [355, 180] width 271 height 26
click at [287, 158] on input "100664MNVYV1" at bounding box center [261, 153] width 51 height 9
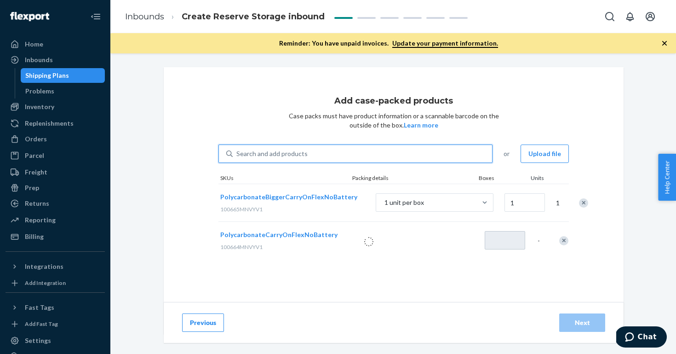
type input "1"
click at [510, 200] on input "1" at bounding box center [525, 202] width 40 height 18
type input "95"
click at [503, 242] on input "1" at bounding box center [505, 240] width 40 height 18
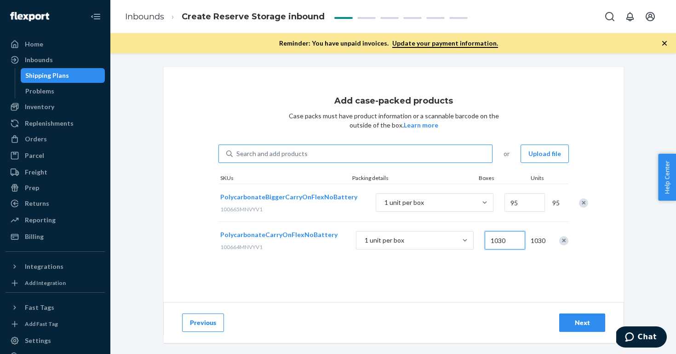
type input "1030"
click at [575, 322] on div "Next" at bounding box center [582, 322] width 30 height 9
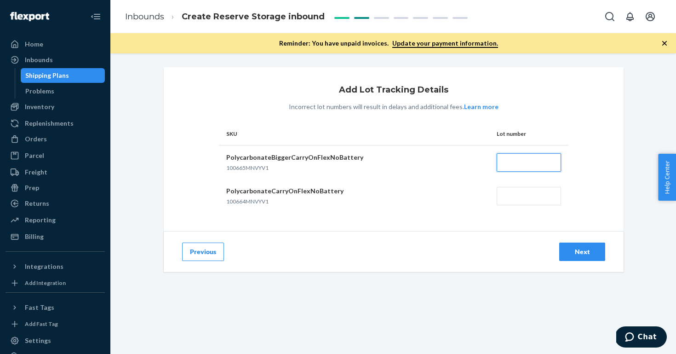
click at [520, 165] on input "text" at bounding box center [529, 162] width 64 height 18
paste input "FANU1973740"
type input "FANU1973740"
click at [519, 198] on input "text" at bounding box center [529, 196] width 64 height 18
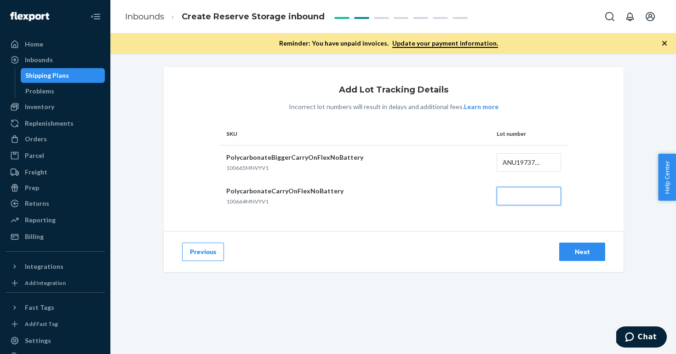
scroll to position [0, 0]
paste input "FANU1973740"
type input "FANU1973740"
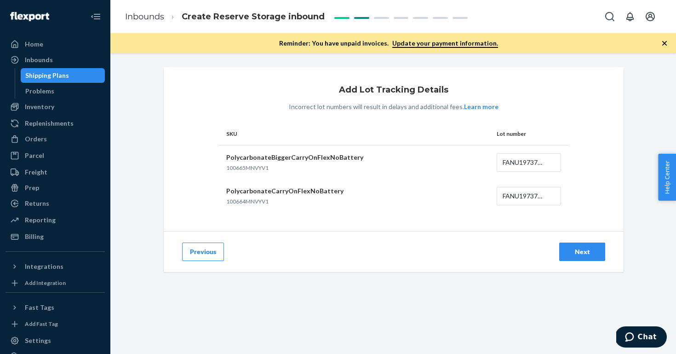
click at [579, 255] on div "Next" at bounding box center [582, 251] width 30 height 9
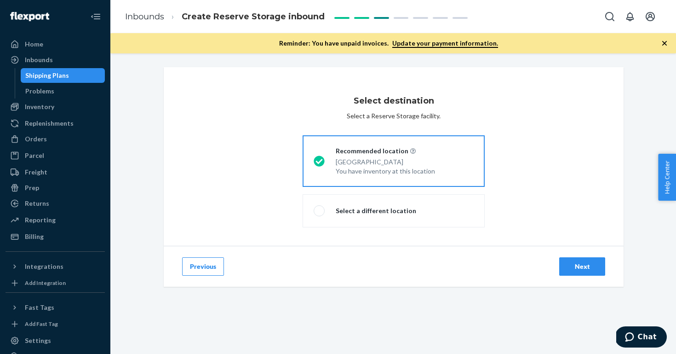
click at [577, 265] on div "Next" at bounding box center [582, 266] width 30 height 9
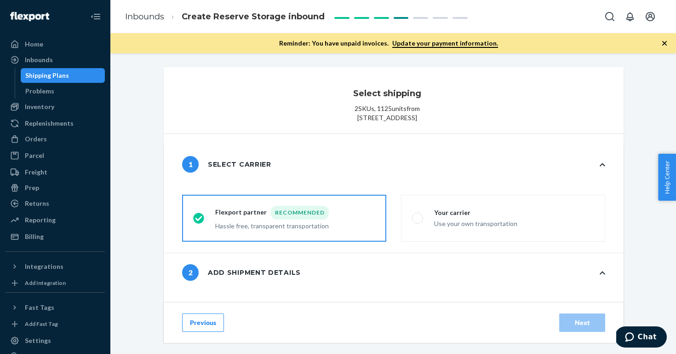
radio input "false"
type input "12"
radio input "false"
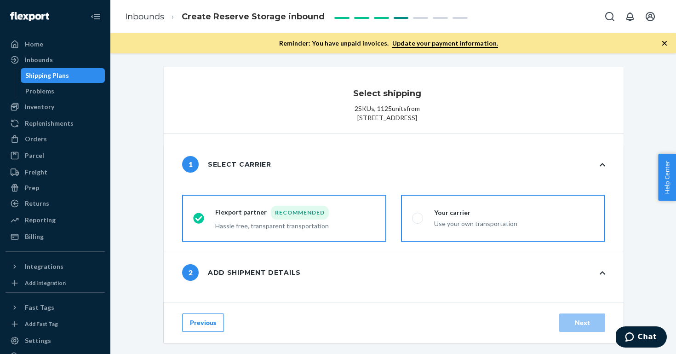
click at [491, 242] on label "Your carrier Use your own transportation" at bounding box center [503, 218] width 204 height 47
click at [418, 221] on input "Your carrier Use your own transportation" at bounding box center [415, 218] width 6 height 6
radio input "true"
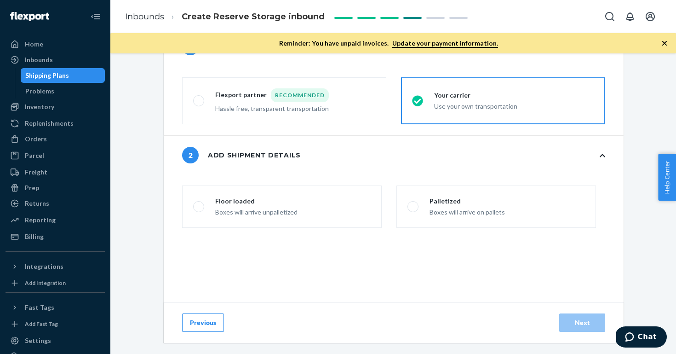
scroll to position [118, 0]
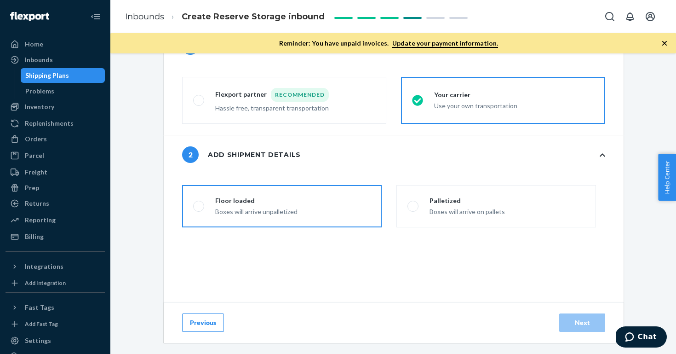
click at [319, 227] on label "Floor loaded Boxes will arrive unpalletized" at bounding box center [282, 206] width 200 height 42
click at [199, 209] on input "Floor loaded Boxes will arrive unpalletized" at bounding box center [196, 206] width 6 height 6
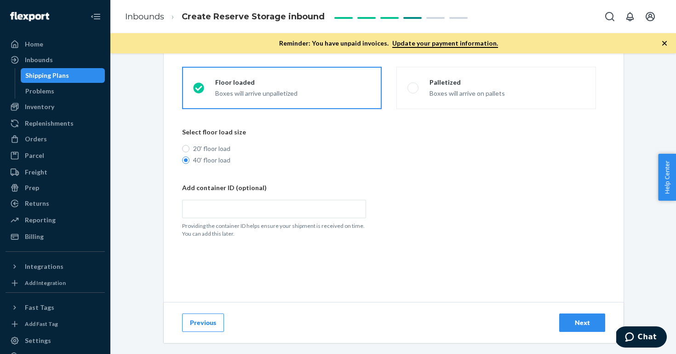
scroll to position [244, 0]
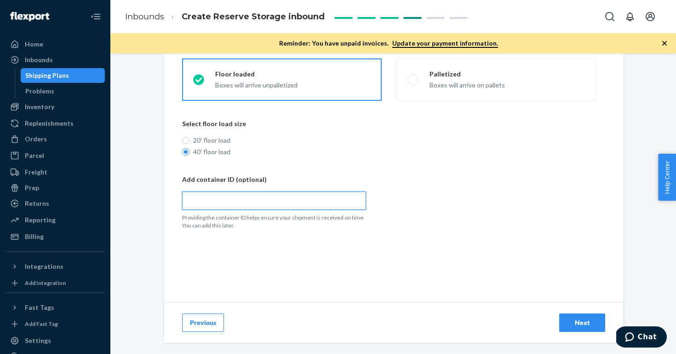
click at [294, 205] on input "text" at bounding box center [274, 200] width 184 height 18
paste input "FANU1973740"
radio input "true"
type input "FANU1973740"
click at [593, 328] on button "Next" at bounding box center [582, 322] width 46 height 18
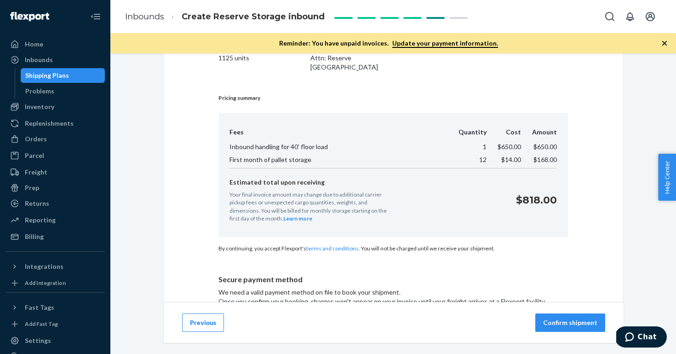
scroll to position [104, 0]
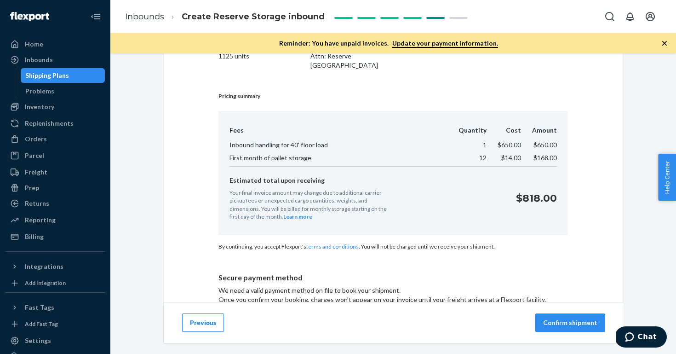
click at [553, 316] on button "Confirm shipment" at bounding box center [571, 322] width 70 height 18
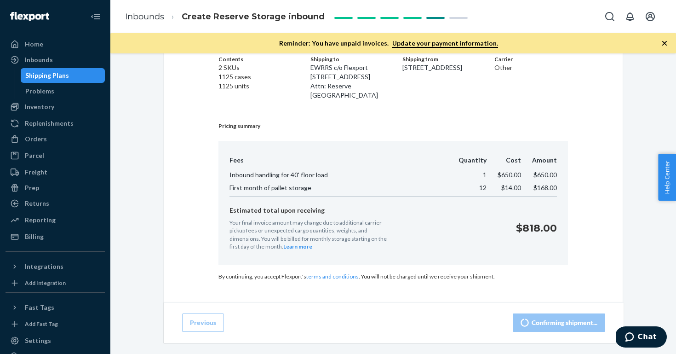
scroll to position [65, 0]
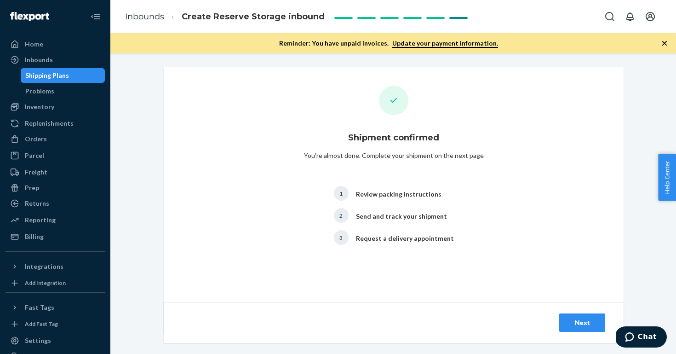
click at [594, 326] on div "Next" at bounding box center [582, 322] width 30 height 9
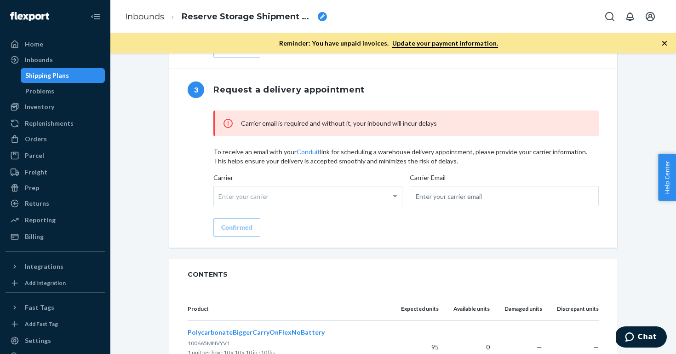
scroll to position [854, 0]
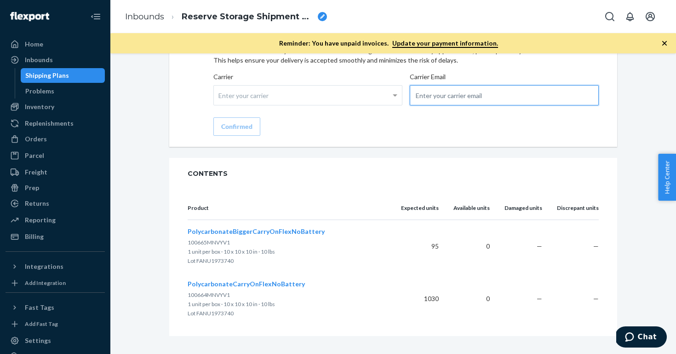
click at [461, 105] on input "email" at bounding box center [504, 95] width 189 height 20
type input "transportation@awaytravel.com"
click at [246, 131] on div "Confirmed" at bounding box center [236, 126] width 31 height 9
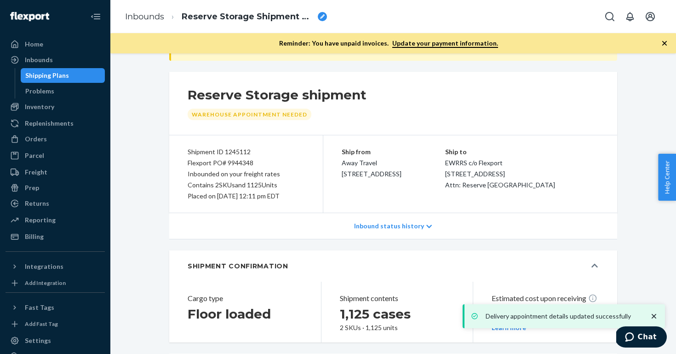
scroll to position [0, 0]
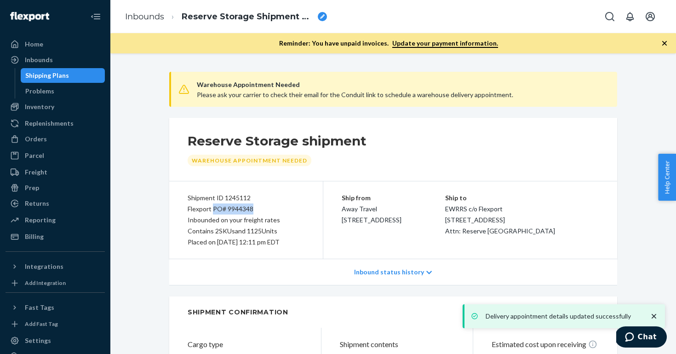
drag, startPoint x: 213, startPoint y: 209, endPoint x: 282, endPoint y: 210, distance: 69.0
click at [282, 210] on div "Flexport PO# 9944348" at bounding box center [246, 208] width 117 height 11
copy div "PO# 9944348"
